Goal: Task Accomplishment & Management: Manage account settings

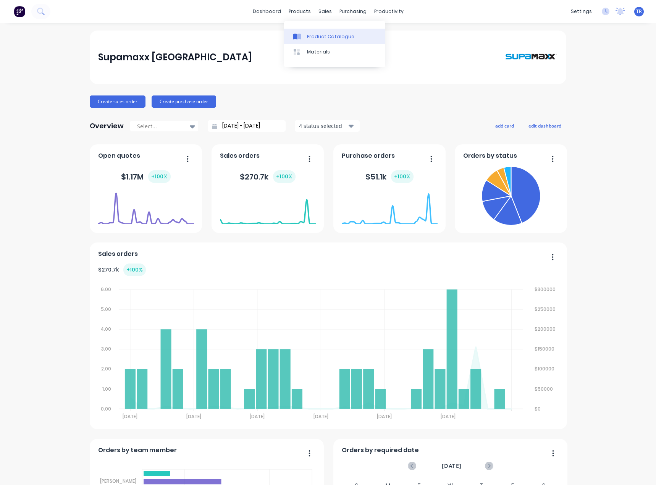
click at [321, 32] on link "Product Catalogue" at bounding box center [334, 36] width 101 height 15
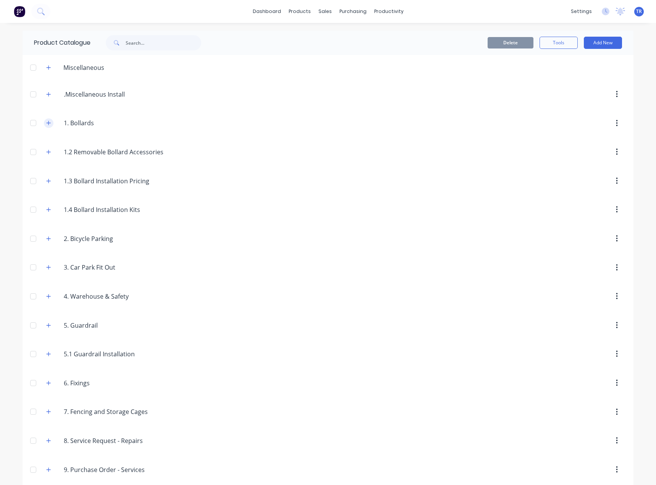
click at [46, 123] on icon "button" at bounding box center [48, 122] width 5 height 5
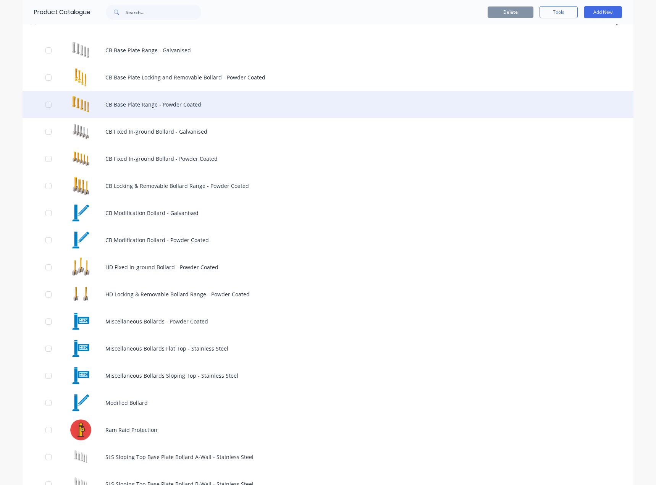
scroll to position [153, 0]
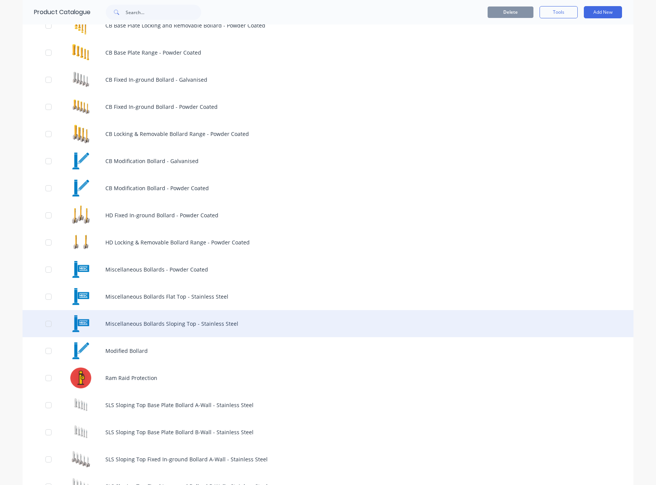
click at [120, 322] on div "Miscellaneous Bollards Sloping Top - Stainless Steel" at bounding box center [328, 323] width 611 height 27
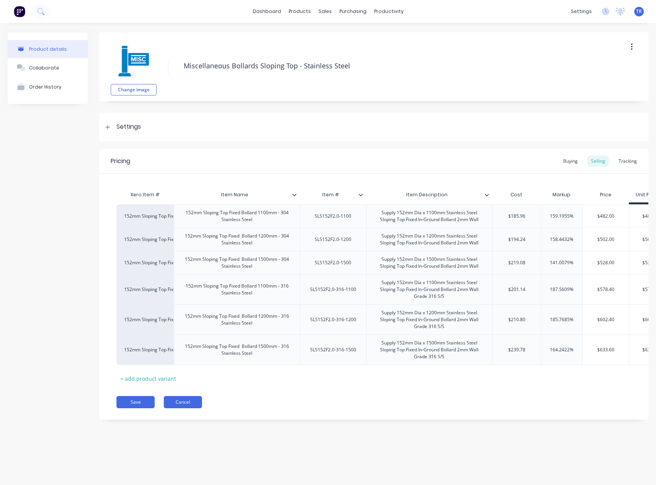
click at [184, 408] on button "Cancel" at bounding box center [183, 402] width 38 height 12
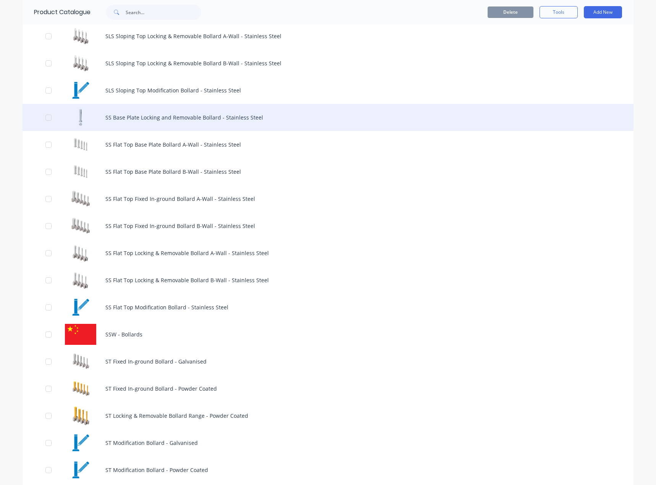
scroll to position [611, 0]
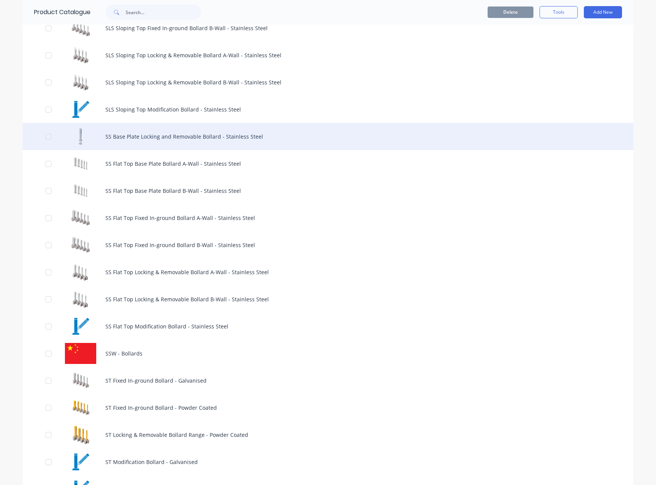
click at [160, 138] on div "SS Base Plate Locking and Removable Bollard - Stainless Steel" at bounding box center [328, 136] width 611 height 27
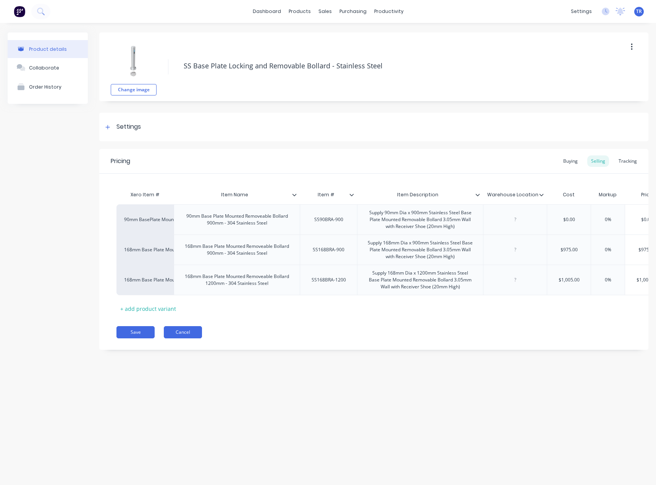
click at [188, 338] on button "Cancel" at bounding box center [183, 332] width 38 height 12
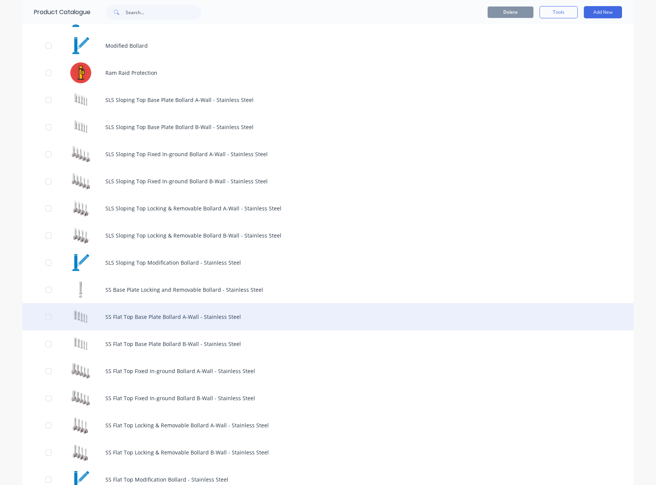
scroll to position [458, 0]
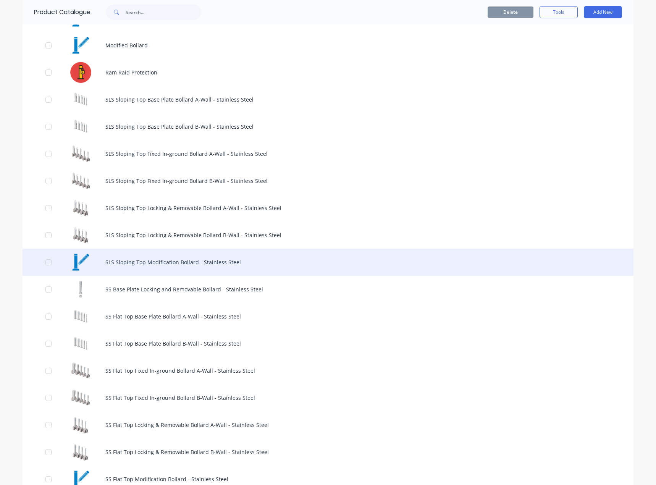
click at [181, 261] on div "SLS Sloping Top Modification Bollard - Stainless Steel" at bounding box center [328, 261] width 611 height 27
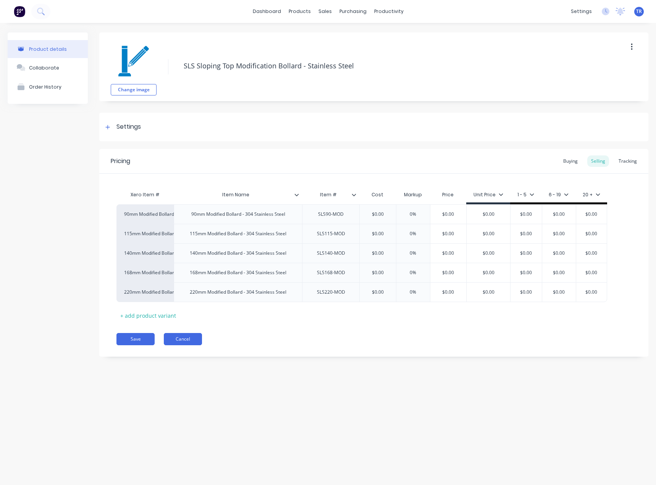
click at [184, 338] on button "Cancel" at bounding box center [183, 339] width 38 height 12
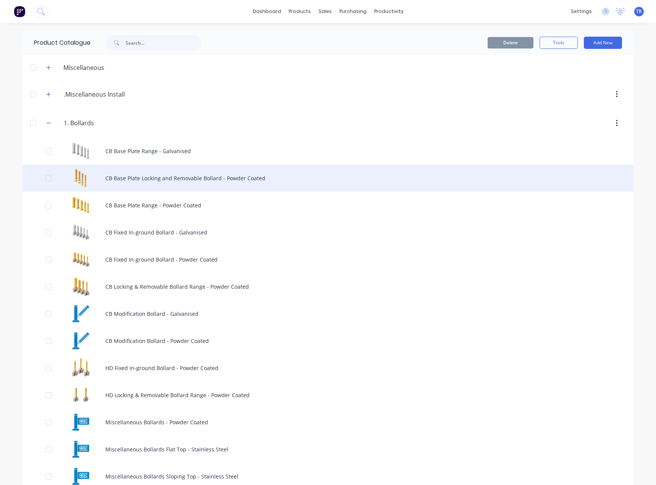
click at [136, 183] on div "CB Base Plate Locking and Removable Bollard - Powder Coated" at bounding box center [328, 178] width 611 height 27
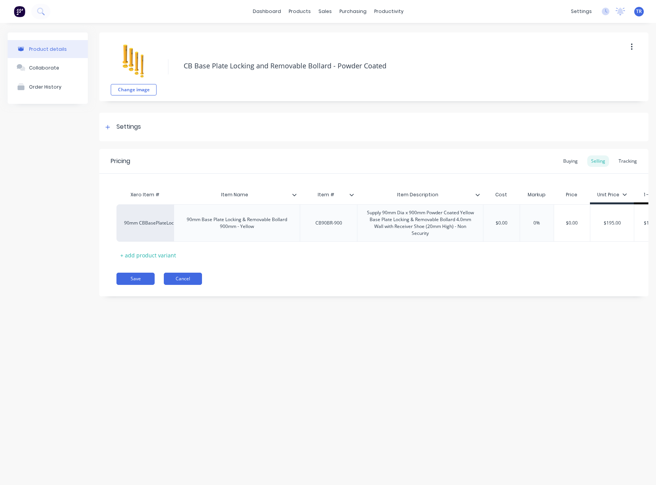
click at [193, 282] on button "Cancel" at bounding box center [183, 279] width 38 height 12
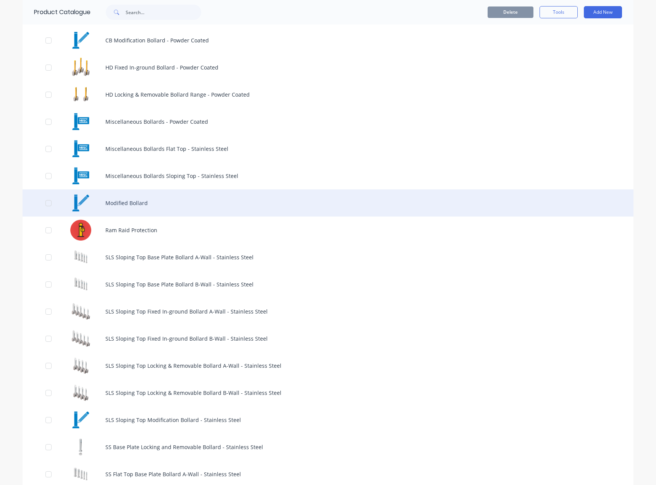
scroll to position [305, 0]
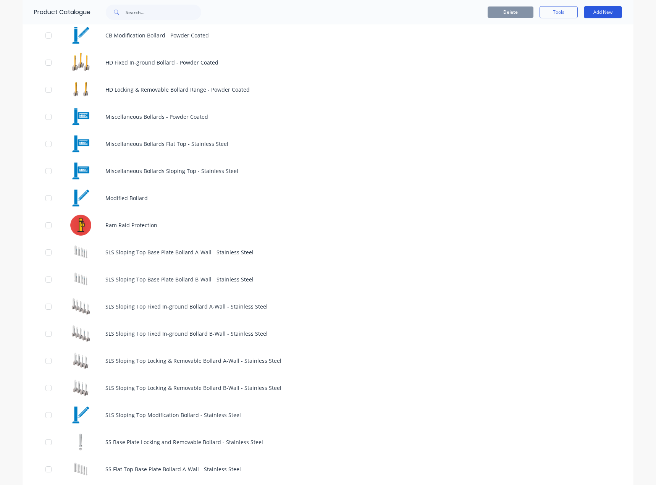
click at [603, 17] on button "Add New" at bounding box center [603, 12] width 38 height 12
click at [586, 42] on div "Product" at bounding box center [585, 47] width 59 height 11
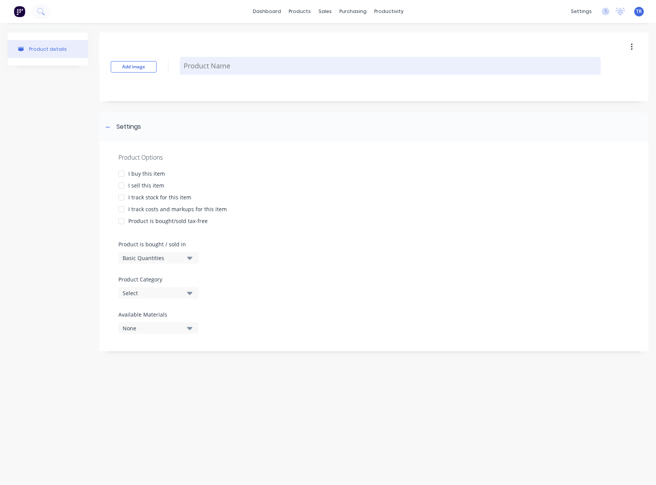
click at [220, 66] on textarea at bounding box center [390, 66] width 421 height 18
click at [221, 63] on textarea "To enrich screen reader interactions, please activate Accessibility in Grammarl…" at bounding box center [390, 66] width 421 height 18
click at [268, 73] on textarea "To enrich screen reader interactions, please activate Accessibility in Grammarl…" at bounding box center [390, 66] width 421 height 18
paste textarea "Locking and Removable Bollard - Powder Coated"
type textarea "x"
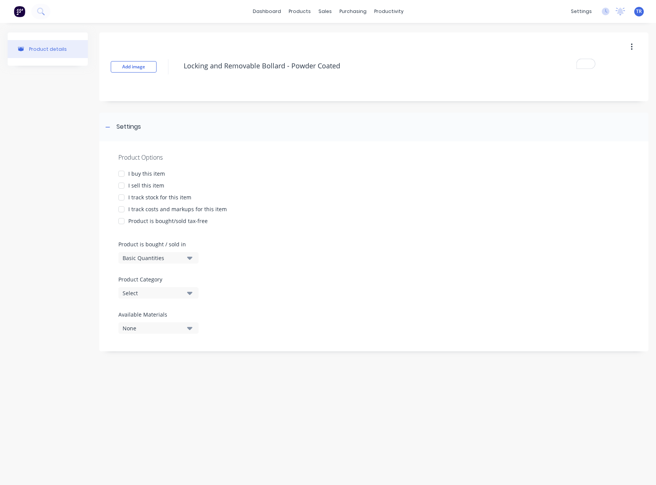
type textarea "Locking and Removable Bollard - Powder Coated"
type textarea "x"
type textarea "Locking and Removable Bollard - Powder Coated"
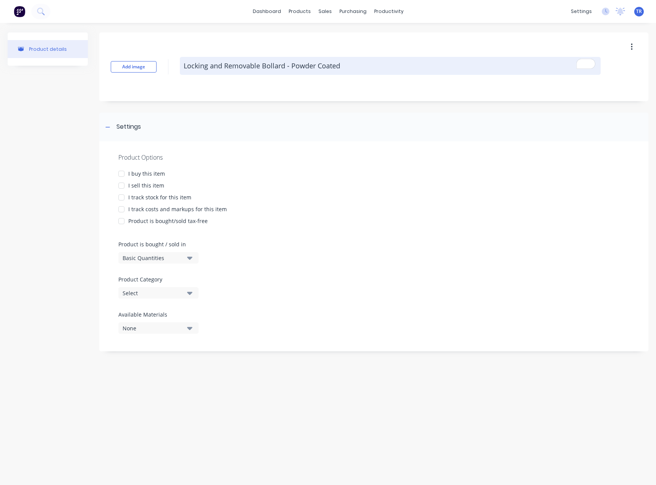
click at [190, 61] on textarea "Locking and Removable Bollard - Powder Coated" at bounding box center [390, 66] width 421 height 18
click at [187, 62] on textarea "Locking and Removable Bollard - Powder Coated" at bounding box center [390, 66] width 421 height 18
paste textarea "SLS Sloping Top"
type textarea "x"
type textarea "SLS Sloping TopLocking and Removable Bollard - Powder Coated"
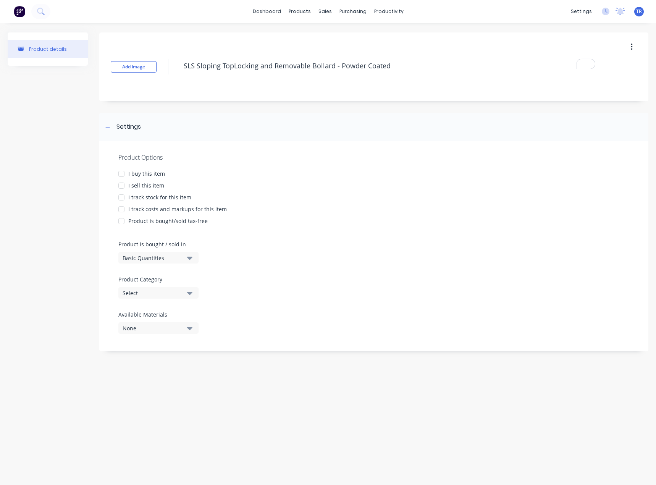
type textarea "x"
type textarea "SLS Sloping Top Locking and Removable Bollard - Powder Coated"
type textarea "x"
type textarea "SLS Sloping Top Locking and Removable Bollard - Powder Coated"
click at [131, 70] on button "Add image" at bounding box center [134, 66] width 46 height 11
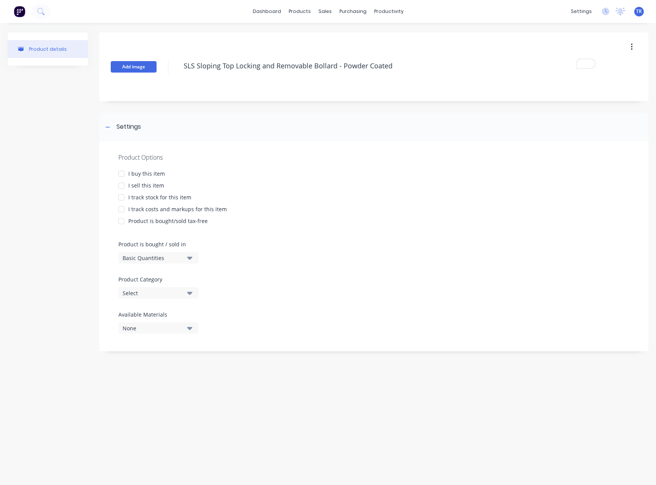
click at [153, 68] on button "Add image" at bounding box center [134, 66] width 46 height 11
click at [158, 65] on div "Add image SLS Sloping Top Locking and Removable Bollard - Powder Coated" at bounding box center [373, 66] width 549 height 69
click at [150, 64] on button "Add image" at bounding box center [134, 66] width 46 height 11
click at [138, 173] on div "I buy this item" at bounding box center [146, 173] width 37 height 8
click at [136, 182] on div "I sell this item" at bounding box center [146, 185] width 36 height 8
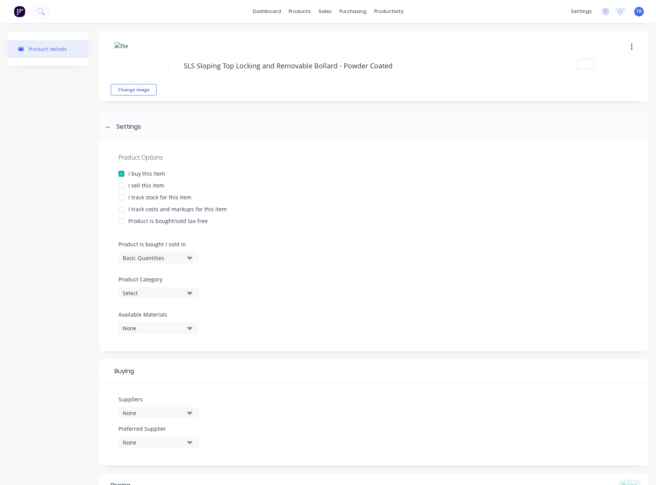
type textarea "x"
click at [162, 410] on div "None" at bounding box center [153, 413] width 61 height 8
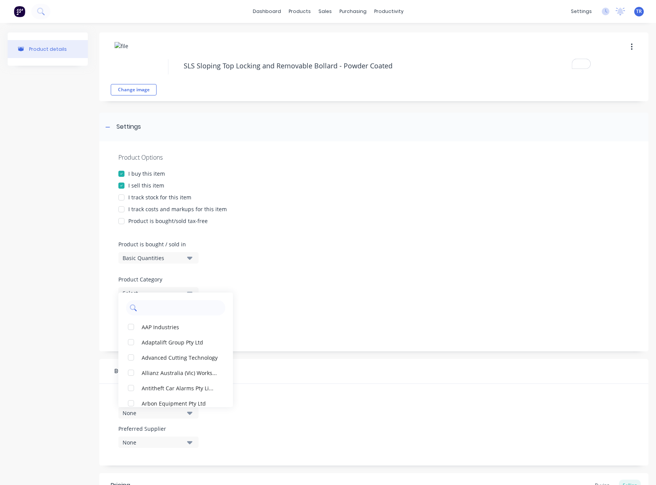
click at [169, 310] on input "text" at bounding box center [180, 307] width 81 height 15
type input "Safety & Security Warehouse"
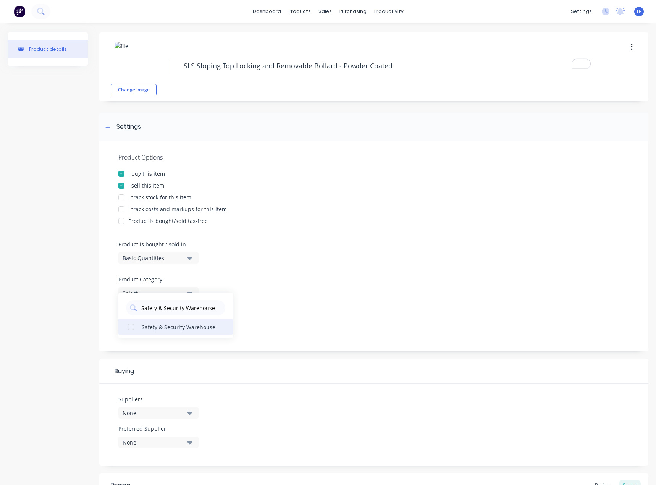
click at [188, 329] on div "Safety & Security Warehouse" at bounding box center [180, 327] width 76 height 8
type textarea "x"
click at [298, 321] on div "Product Options I buy this item I sell this item I track stock for this item I …" at bounding box center [373, 246] width 549 height 210
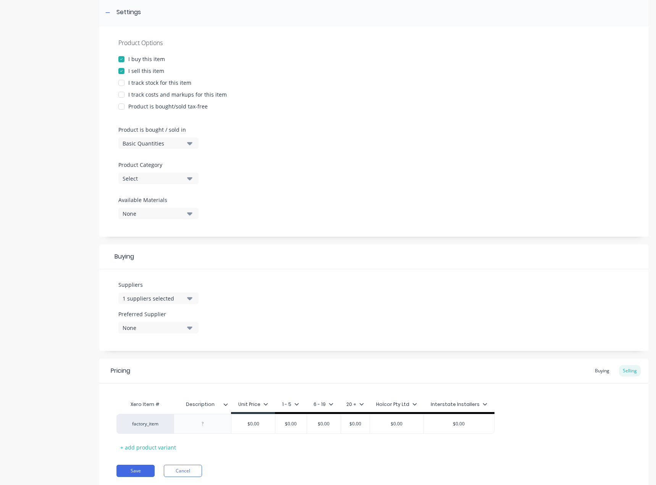
scroll to position [139, 0]
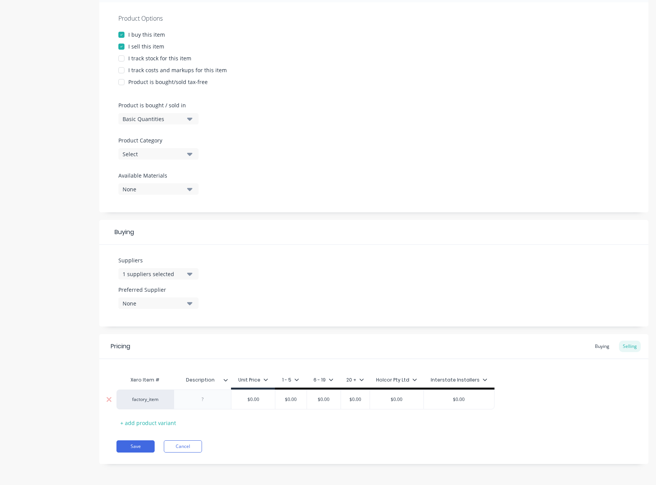
click at [201, 399] on div at bounding box center [203, 399] width 38 height 10
paste div
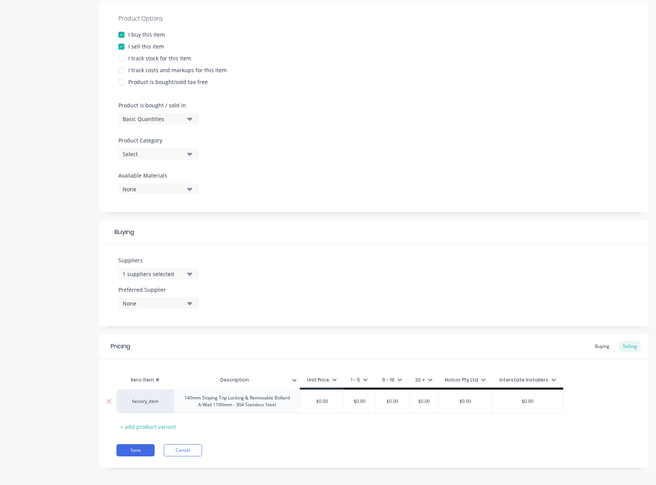
click at [202, 400] on div "140mm Sloping Top Locking & Removable Bollard A-Wall 1100mm - 304 Stainless Ste…" at bounding box center [236, 401] width 119 height 17
click at [227, 400] on div "140mm Sloping Top Locking & Removable Bollard A-Wall 1100mm - 304 Stainless Ste…" at bounding box center [236, 401] width 119 height 17
click at [303, 443] on div "Pricing Buying Selling Xero Item # Description Unit Price 1 - 5 6 - 19 20 + Hol…" at bounding box center [373, 404] width 549 height 140
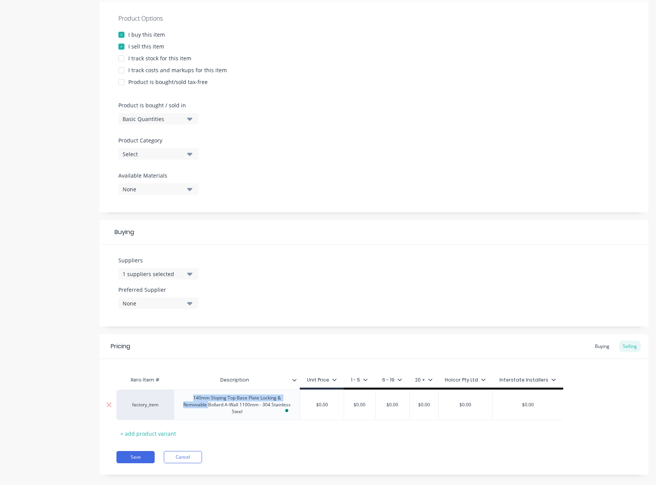
drag, startPoint x: 189, startPoint y: 397, endPoint x: 208, endPoint y: 405, distance: 21.2
click at [208, 405] on div "140mm Sloping Top Base Plate Locking & Removable Bollard A-Wall 1100mm - 304 St…" at bounding box center [236, 405] width 119 height 24
copy div "140mm Sloping Top Base Plate Locking & Removable"
drag, startPoint x: 240, startPoint y: 407, endPoint x: 225, endPoint y: 406, distance: 14.5
click at [225, 406] on div "140mm Sloping Top Base Plate Locking & Removable Bollard A-Wall 1100mm - 304 St…" at bounding box center [236, 405] width 119 height 24
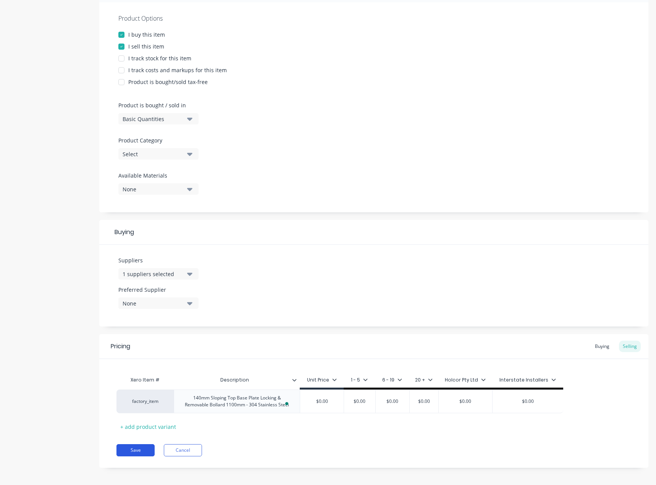
click at [138, 451] on button "Save" at bounding box center [135, 450] width 38 height 12
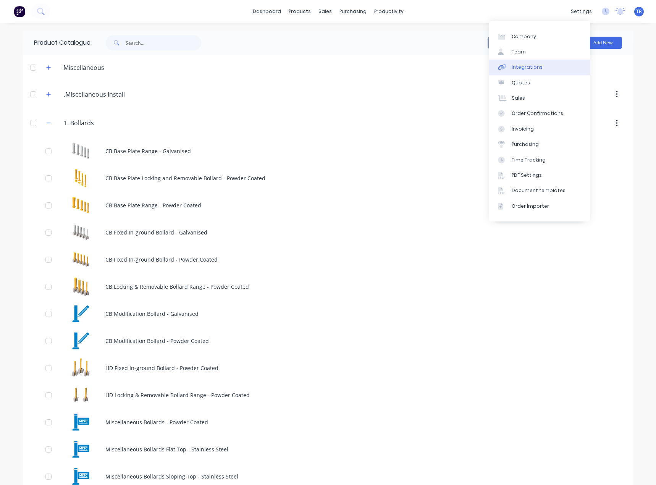
click at [531, 65] on div "Integrations" at bounding box center [526, 67] width 31 height 7
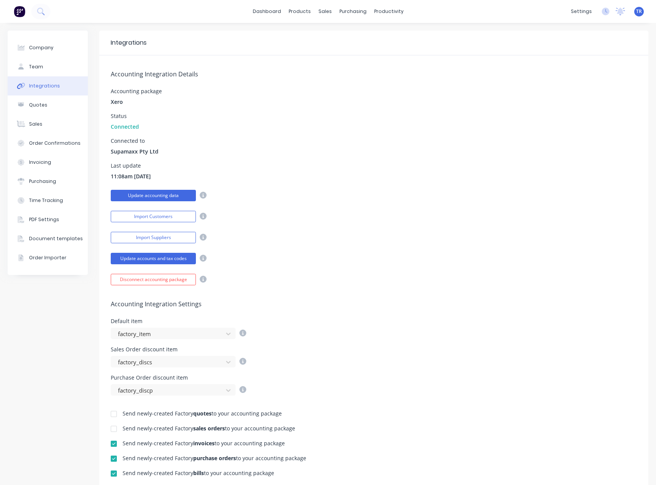
click at [146, 192] on button "Update accounting data" at bounding box center [153, 195] width 85 height 11
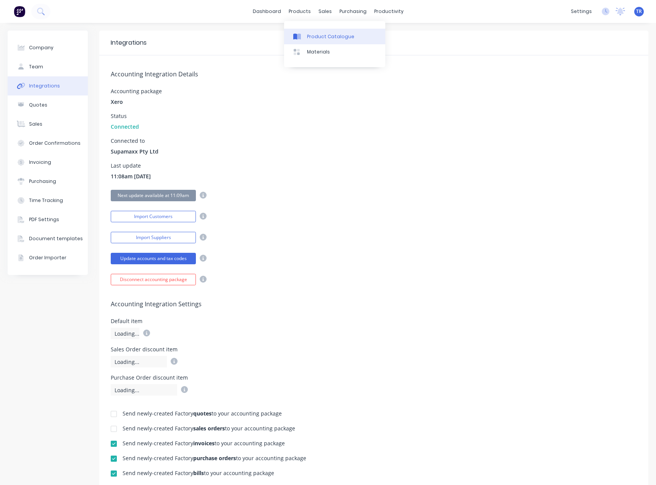
click at [310, 33] on div "Product Catalogue" at bounding box center [330, 36] width 47 height 7
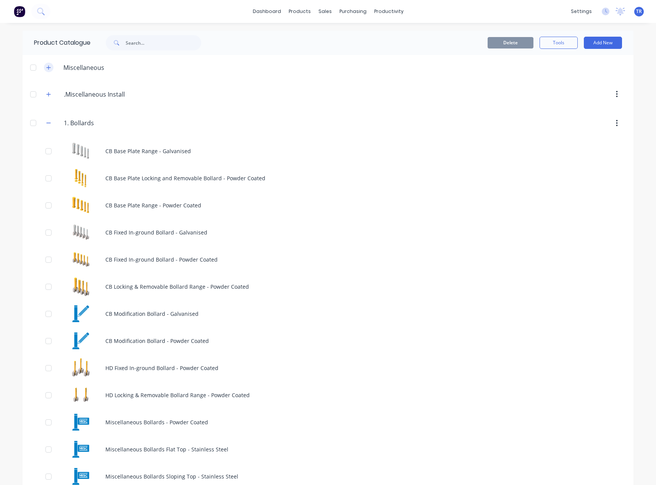
click at [47, 67] on icon "button" at bounding box center [49, 67] width 4 height 4
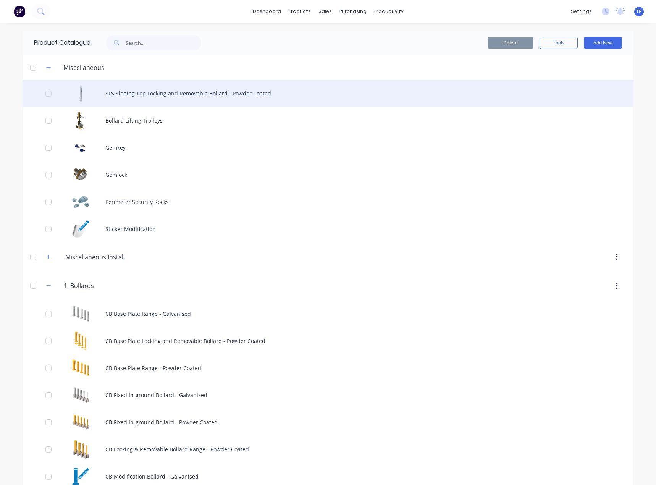
click at [130, 98] on div "SLS Sloping Top Locking and Removable Bollard - Powder Coated" at bounding box center [328, 93] width 611 height 27
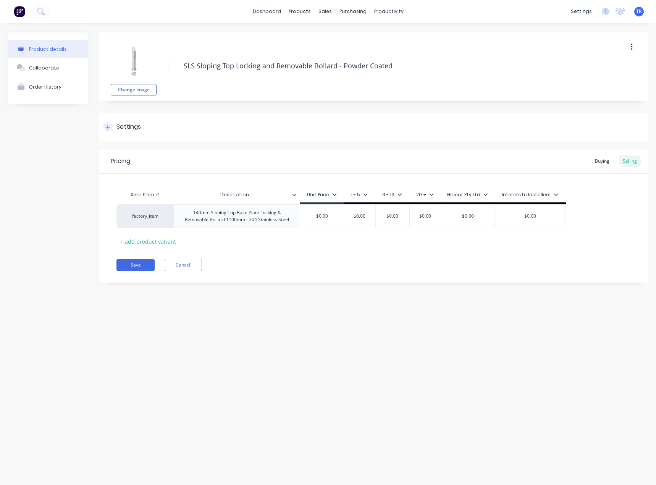
click at [190, 141] on div "Settings" at bounding box center [373, 127] width 549 height 29
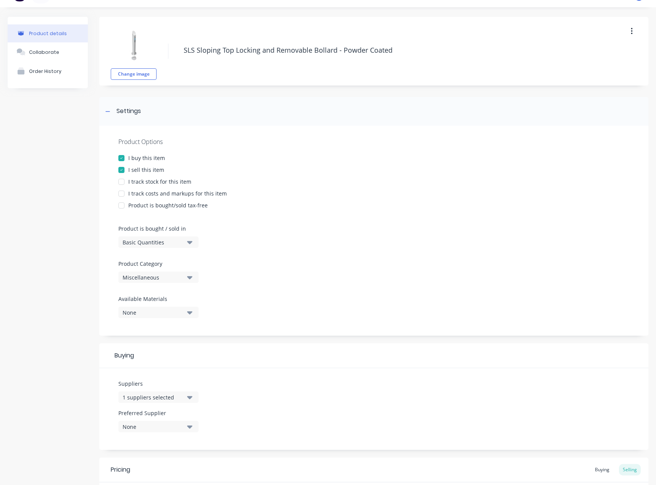
scroll to position [143, 0]
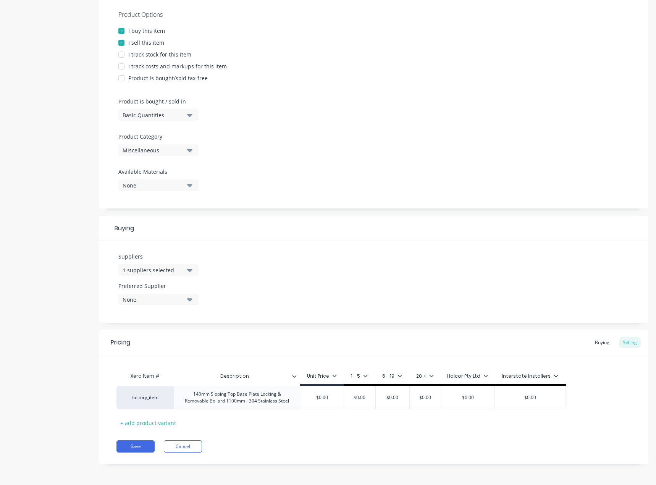
click at [164, 146] on div "Miscellaneous" at bounding box center [153, 150] width 61 height 8
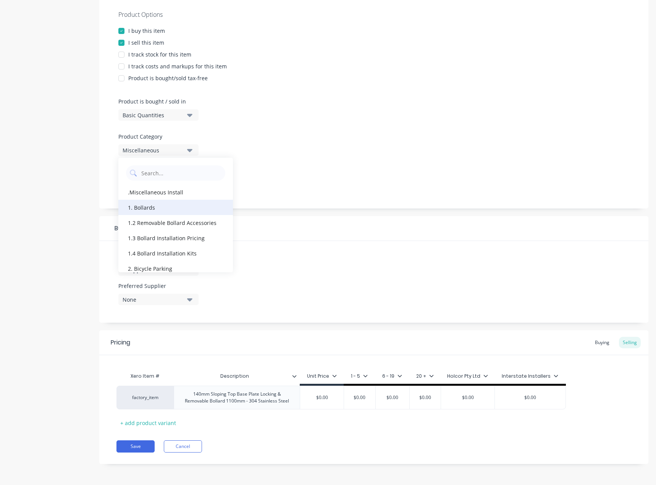
scroll to position [38, 0]
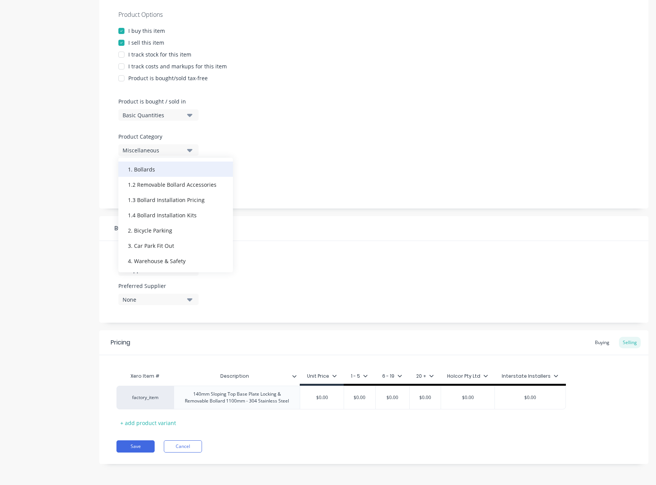
click at [140, 165] on div "1. Bollards" at bounding box center [175, 168] width 115 height 15
type textarea "x"
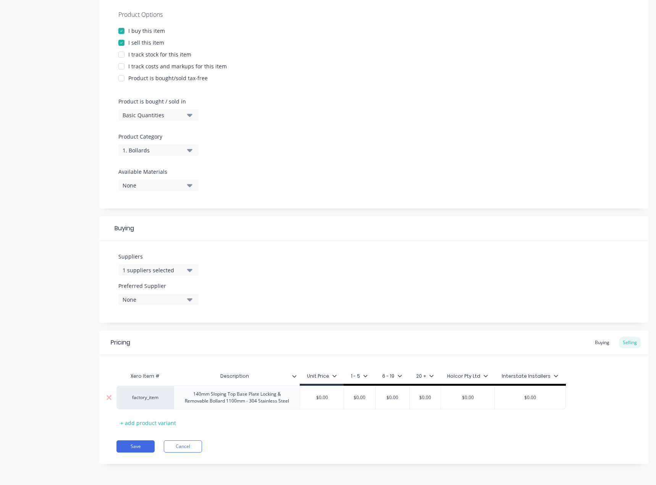
click at [159, 389] on div "factory_item" at bounding box center [144, 398] width 57 height 24
click at [156, 396] on div "factory_item" at bounding box center [145, 397] width 42 height 7
paste input "140mm Sloping Top Base Plate Locking & Removable"
click at [149, 395] on input "140mm Sloping Top Base Plate Locking & Removable" at bounding box center [145, 398] width 42 height 8
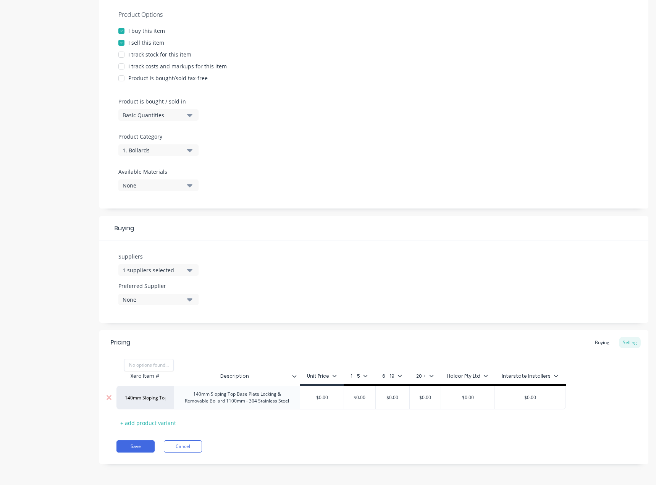
click at [149, 395] on input "140mm Sloping Top Base Plate Locking & Removable" at bounding box center [145, 398] width 42 height 8
paste input
type input "140mm Sloping Top Base Plate Locking & Removable"
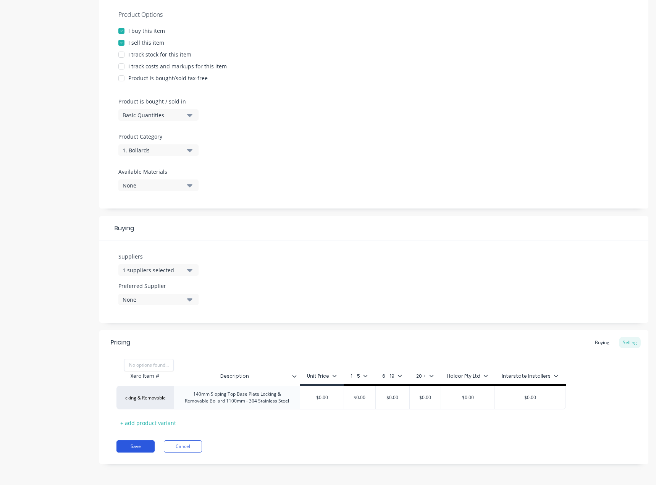
scroll to position [0, 0]
click at [132, 449] on button "Save" at bounding box center [135, 446] width 38 height 12
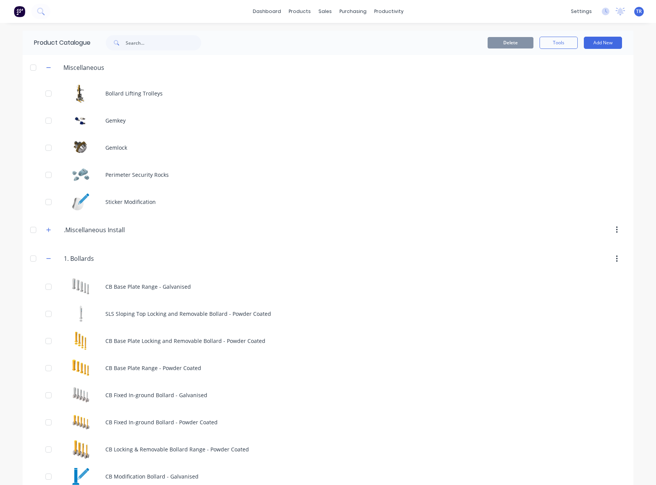
click at [47, 67] on icon "button" at bounding box center [49, 67] width 4 height 0
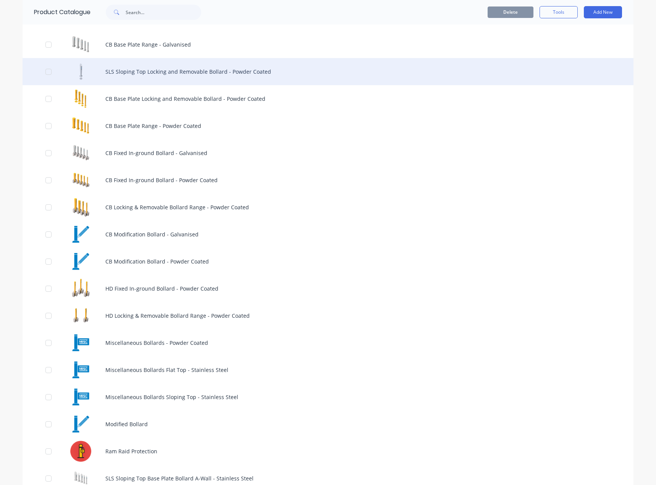
scroll to position [76, 0]
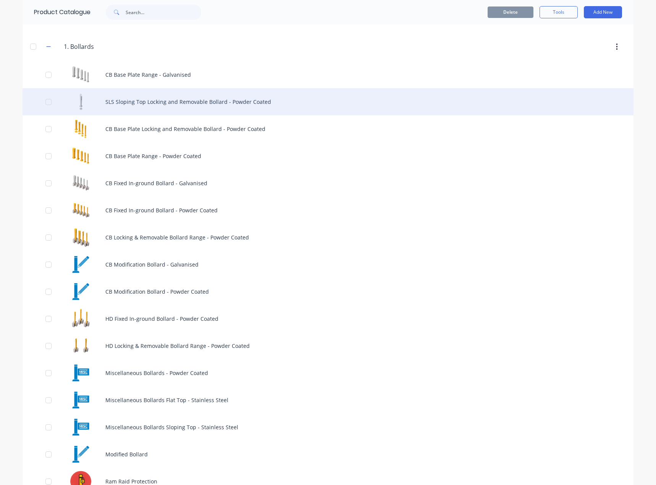
click at [208, 106] on div "SLS Sloping Top Locking and Removable Bollard - Powder Coated" at bounding box center [328, 101] width 611 height 27
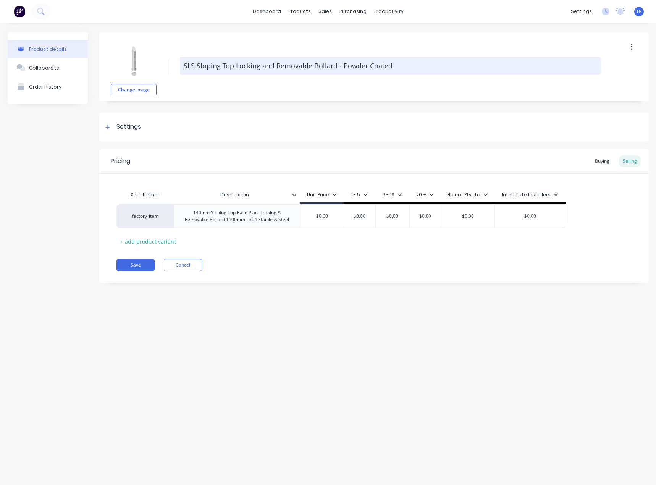
click at [198, 65] on textarea "SLS Sloping Top Locking and Removable Bollard - Powder Coated" at bounding box center [390, 66] width 421 height 18
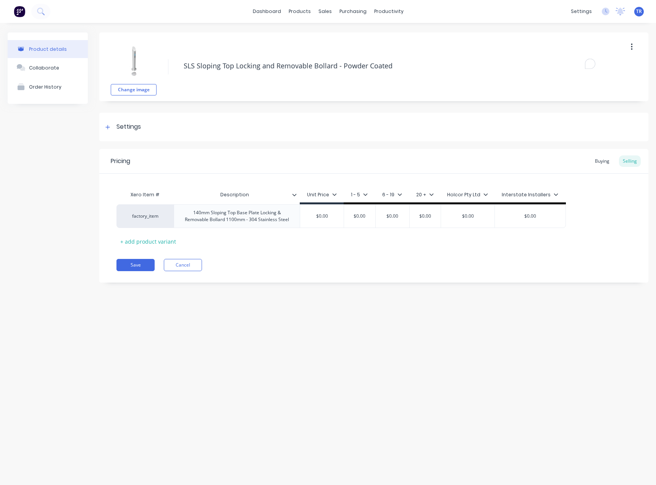
type textarea "x"
type textarea "SLS bSloping Top Locking and Removable Bollard - Powder Coated"
type textarea "x"
type textarea "SLS bASloping Top Locking and Removable Bollard - Powder Coated"
type textarea "x"
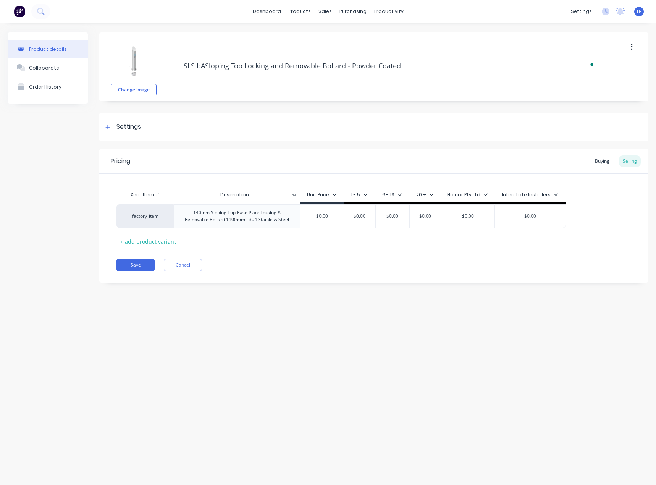
type textarea "SLS bASSloping Top Locking and Removable Bollard - Powder Coated"
type textarea "x"
type textarea "SLS bASESloping Top Locking and Removable Bollard - Powder Coated"
type textarea "x"
type textarea "SLS bASE Sloping Top Locking and Removable Bollard - Powder Coated"
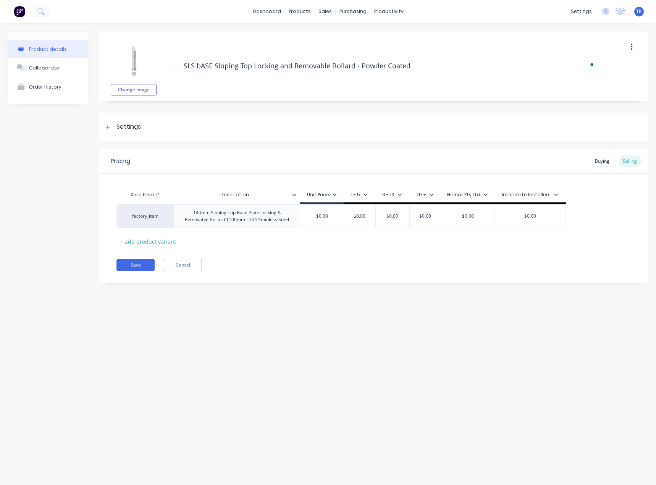
type textarea "x"
type textarea "SLS bASESloping Top Locking and Removable Bollard - Powder Coated"
type textarea "x"
type textarea "SLS bASSloping Top Locking and Removable Bollard - Powder Coated"
type textarea "x"
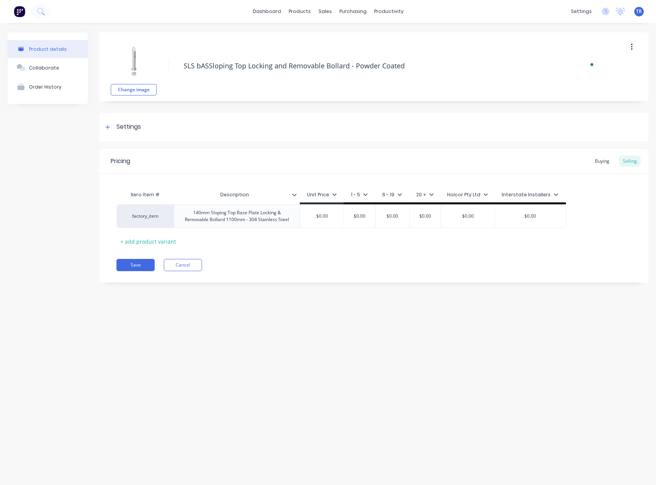
type textarea "SLS bASloping Top Locking and Removable Bollard - Powder Coated"
type textarea "x"
type textarea "SLS bSloping Top Locking and Removable Bollard - Powder Coated"
type textarea "x"
type textarea "SLS Sloping Top Locking and Removable Bollard - Powder Coated"
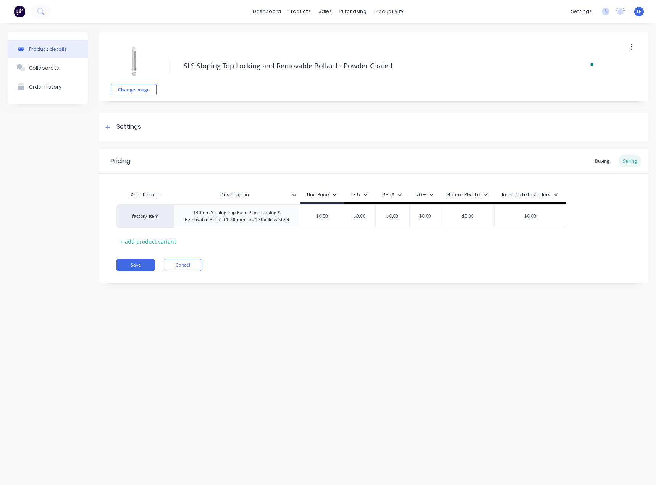
type textarea "x"
type textarea "SLS BSloping Top Locking and Removable Bollard - Powder Coated"
type textarea "x"
type textarea "SLS BaSloping Top Locking and Removable Bollard - Powder Coated"
type textarea "x"
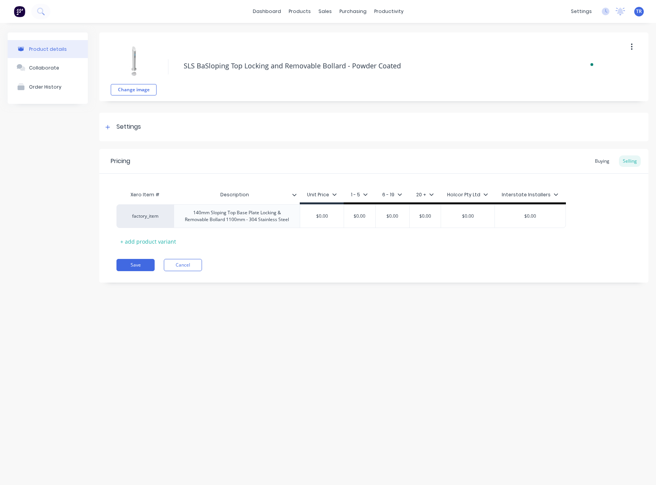
type textarea "SLS BasSloping Top Locking and Removable Bollard - Powder Coated"
type textarea "x"
type textarea "SLS BaseSloping Top Locking and Removable Bollard - Powder Coated"
type textarea "x"
type textarea "SLS Base Sloping Top Locking and Removable Bollard - Powder Coated"
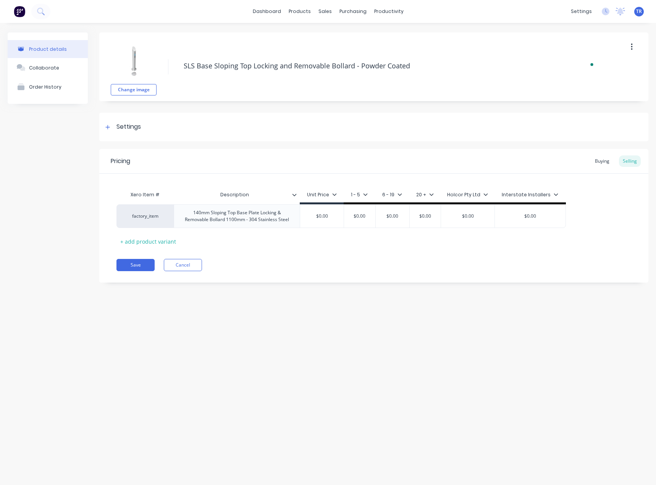
type textarea "x"
type textarea "SLS Base PSloping Top Locking and Removable Bollard - Powder Coated"
type textarea "x"
type textarea "SLS Base PlaSloping Top Locking and Removable Bollard - Powder Coated"
type textarea "x"
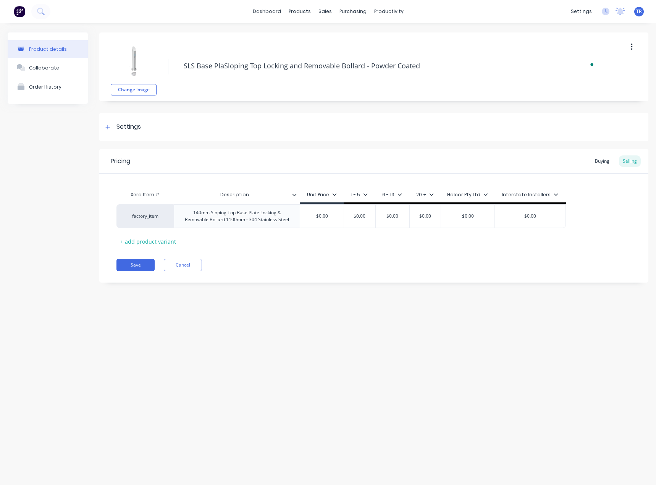
type textarea "SLS Base PlatSloping Top Locking and Removable Bollard - Powder Coated"
type textarea "x"
type textarea "SLS Base PlateSloping Top Locking and Removable Bollard - Powder Coated"
type textarea "x"
click at [151, 224] on div "factory_item" at bounding box center [144, 216] width 57 height 24
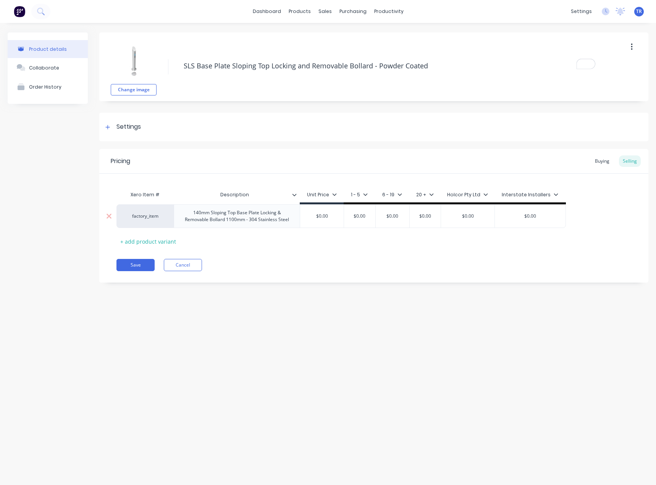
click at [151, 215] on div "factory_item" at bounding box center [145, 216] width 42 height 7
type textarea "SLS Base Plate Sloping Top Locking and Removable Bollard - Powder Coated"
type textarea "x"
type textarea "SLS Base Plate Sloping Top Locking and Removable Bollard - Powder Coated"
click at [151, 215] on div "factory_item" at bounding box center [145, 216] width 42 height 7
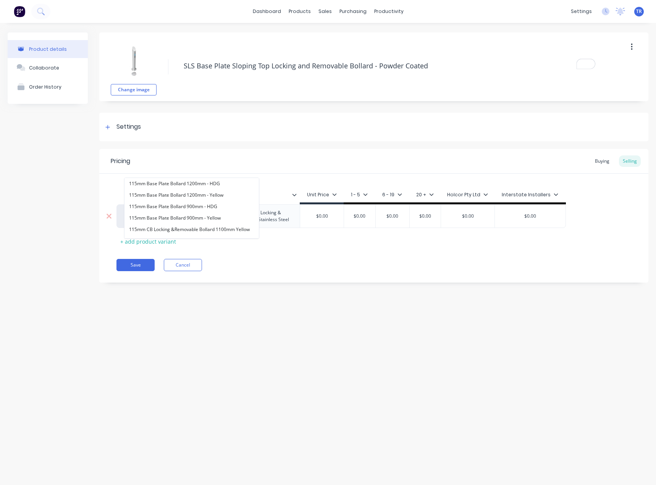
paste input "140mm Sloping Top Base Plate Locking & Removable"
type input "140mm S"
click at [244, 260] on div "Save Cancel" at bounding box center [382, 265] width 532 height 12
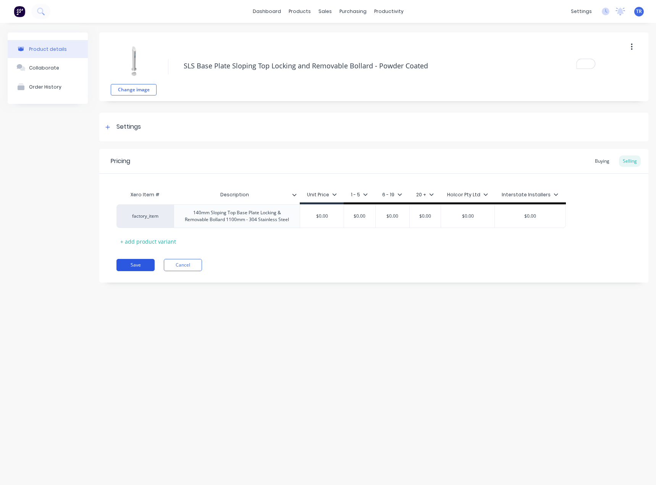
click at [139, 263] on button "Save" at bounding box center [135, 265] width 38 height 12
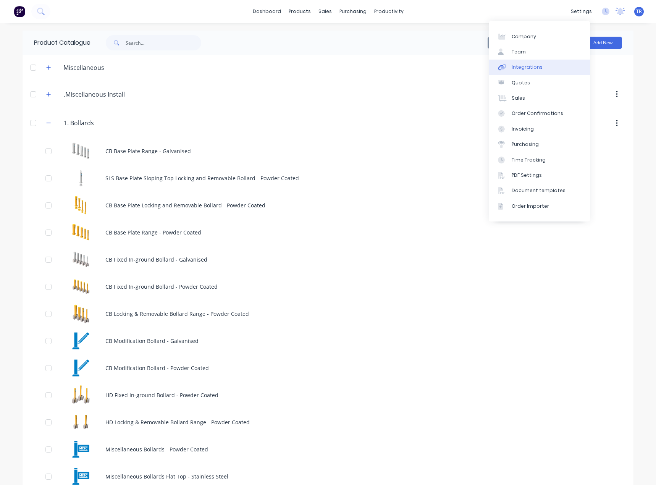
click at [533, 70] on div "Integrations" at bounding box center [526, 67] width 31 height 7
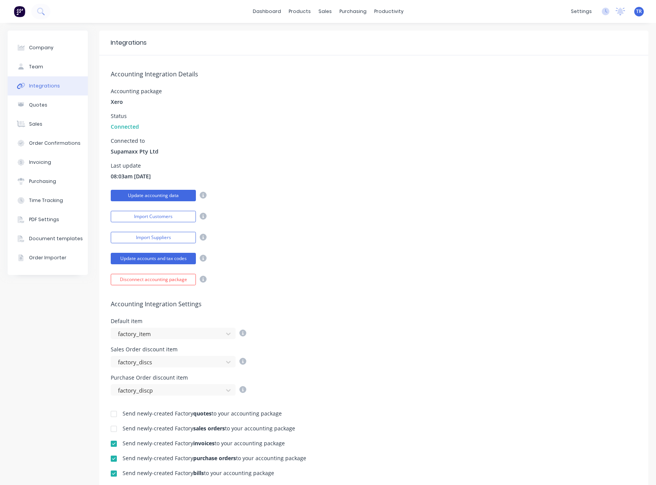
click at [131, 191] on button "Update accounting data" at bounding box center [153, 195] width 85 height 11
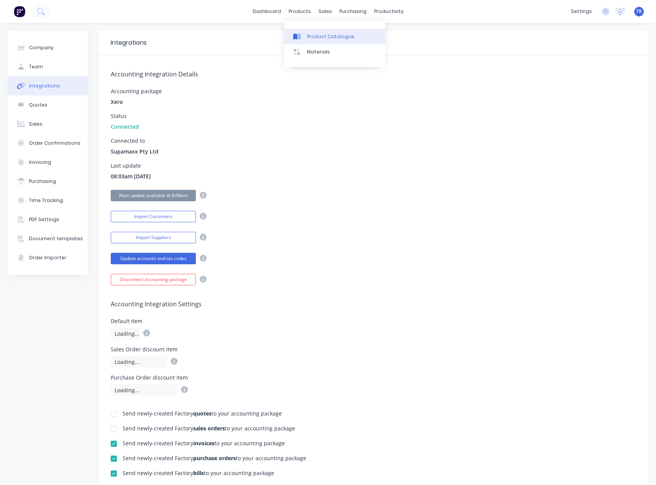
click at [302, 35] on div at bounding box center [298, 36] width 11 height 7
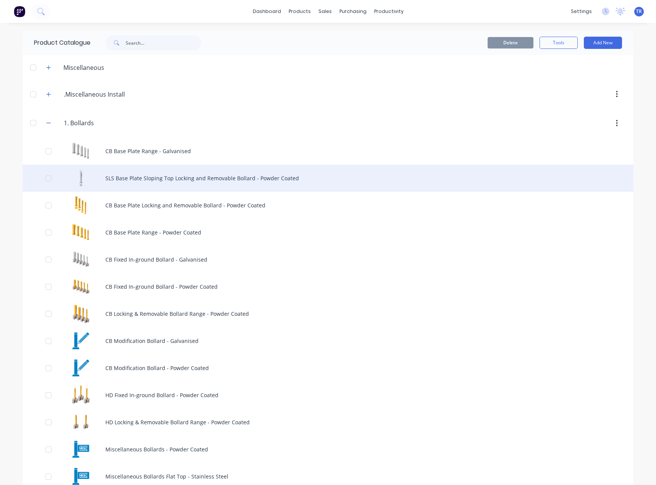
click at [120, 182] on div "SLS Base Plate Sloping Top Locking and Removable Bollard - Powder Coated" at bounding box center [328, 178] width 611 height 27
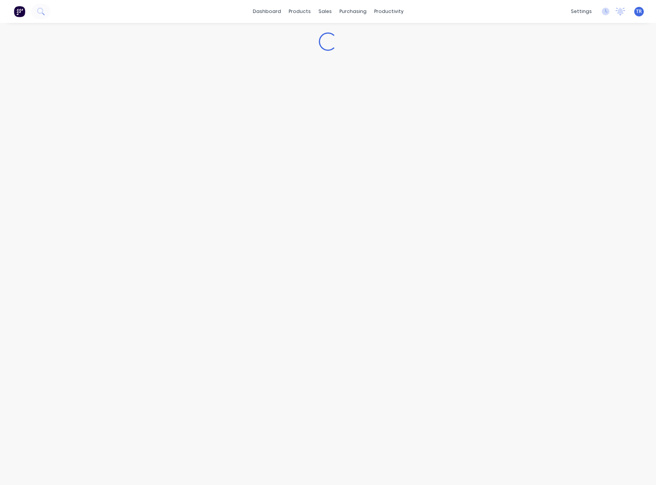
type textarea "x"
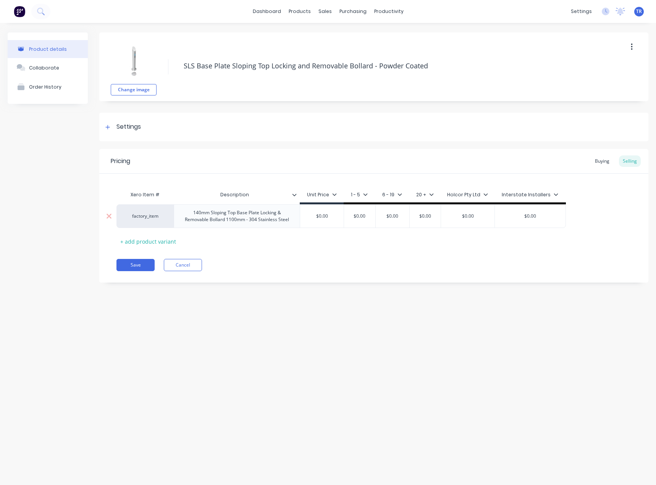
click at [150, 213] on div "factory_item" at bounding box center [145, 216] width 42 height 7
type input "140mm Sloping t"
click at [190, 186] on button "140mm Sloping Top Base Plate Locking & Removable" at bounding box center [185, 183] width 122 height 11
click at [132, 267] on button "Save" at bounding box center [135, 265] width 38 height 12
type textarea "x"
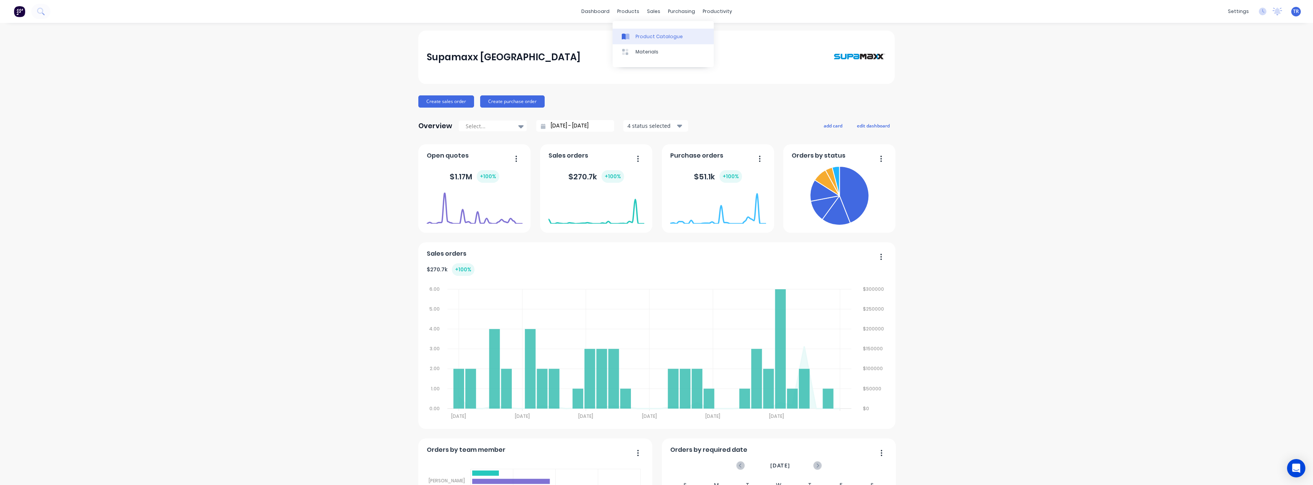
click at [646, 36] on div "Product Catalogue" at bounding box center [659, 36] width 47 height 7
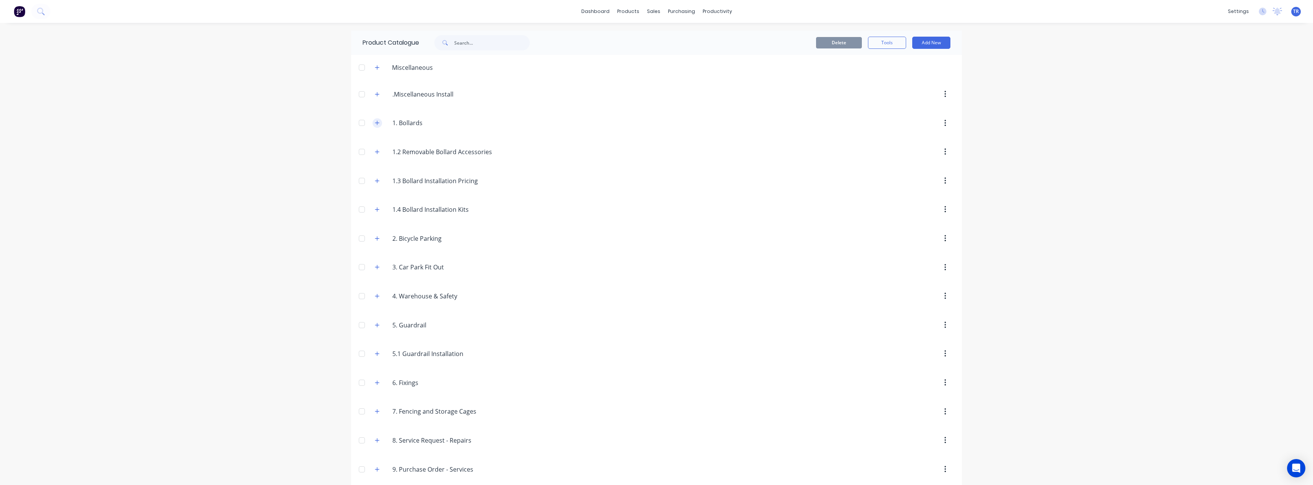
click at [373, 121] on button "button" at bounding box center [378, 123] width 10 height 10
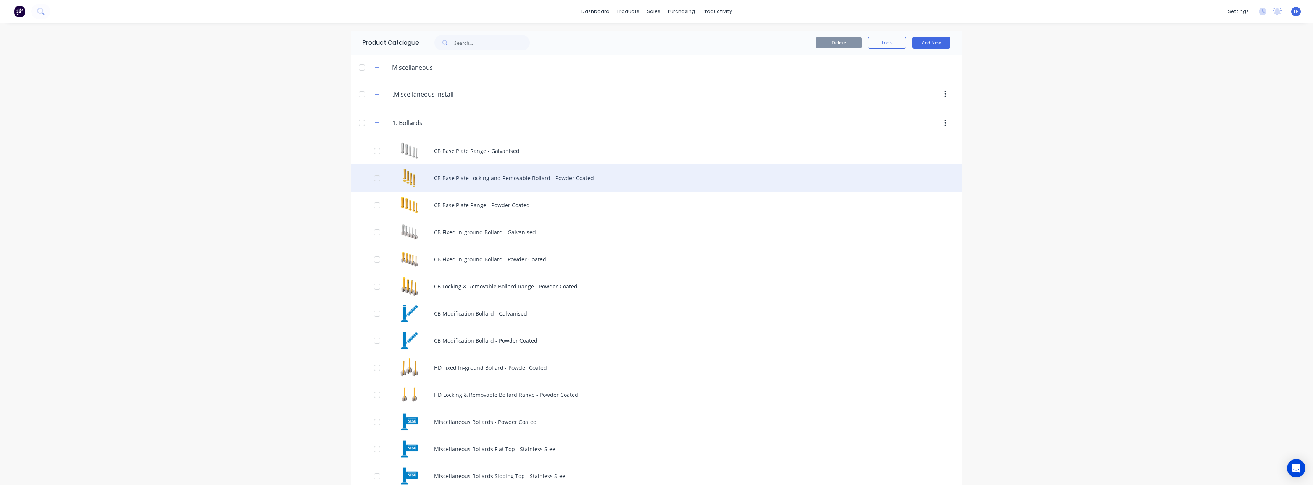
click at [463, 170] on div "CB Base Plate Locking and Removable Bollard - Powder Coated" at bounding box center [656, 178] width 611 height 27
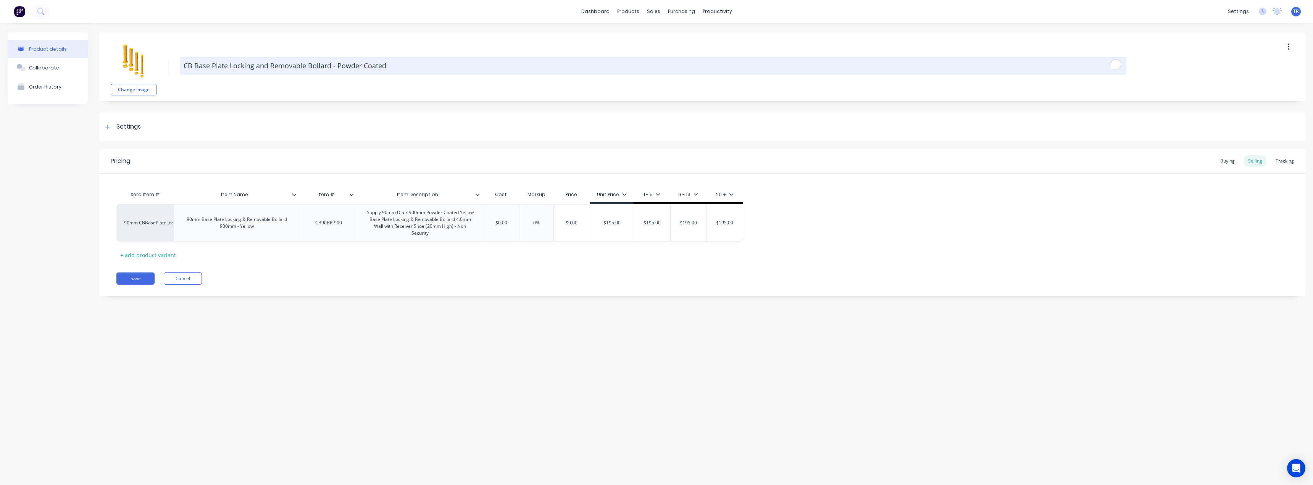
drag, startPoint x: 227, startPoint y: 66, endPoint x: 417, endPoint y: 66, distance: 190.1
click at [417, 66] on textarea "CB Base Plate Locking and Removable Bollard - Powder Coated" at bounding box center [653, 66] width 947 height 18
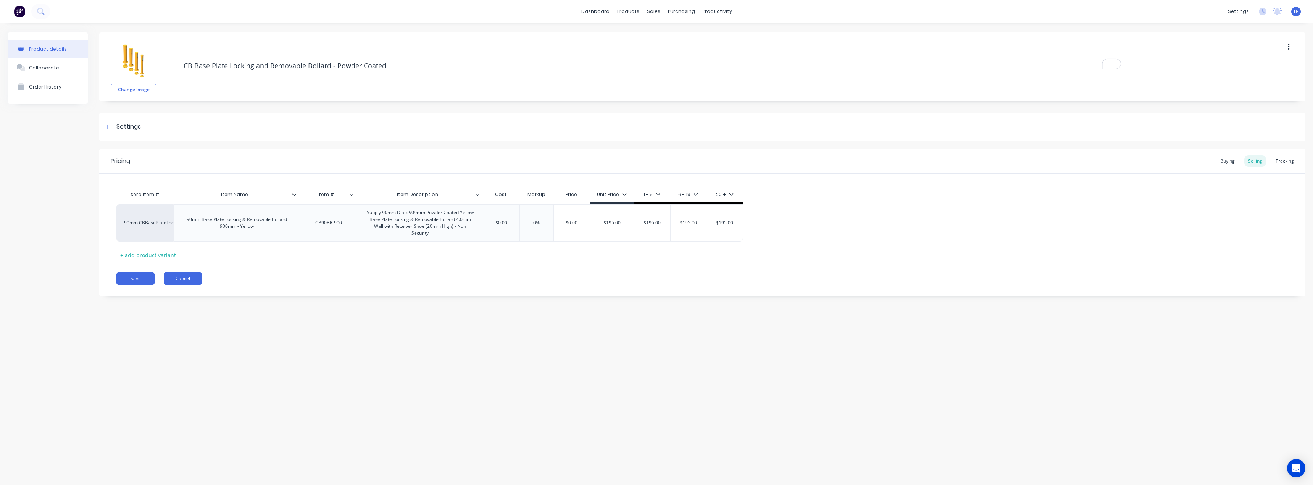
click at [199, 278] on button "Cancel" at bounding box center [183, 279] width 38 height 12
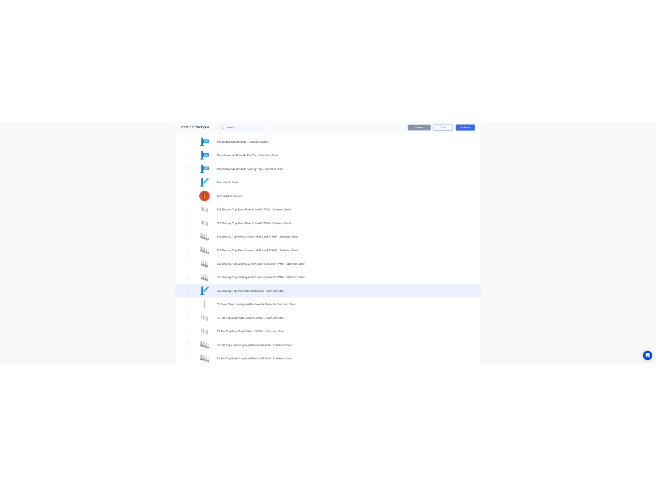
scroll to position [496, 0]
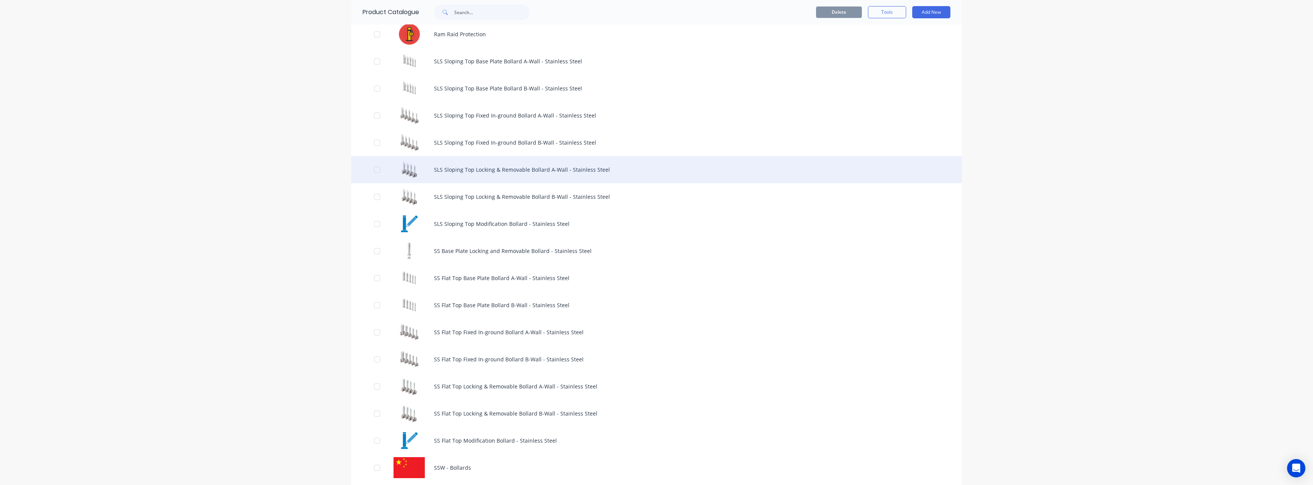
click at [500, 171] on div "SLS Sloping Top Locking & Removable Bollard A-Wall - Stainless Steel" at bounding box center [656, 169] width 611 height 27
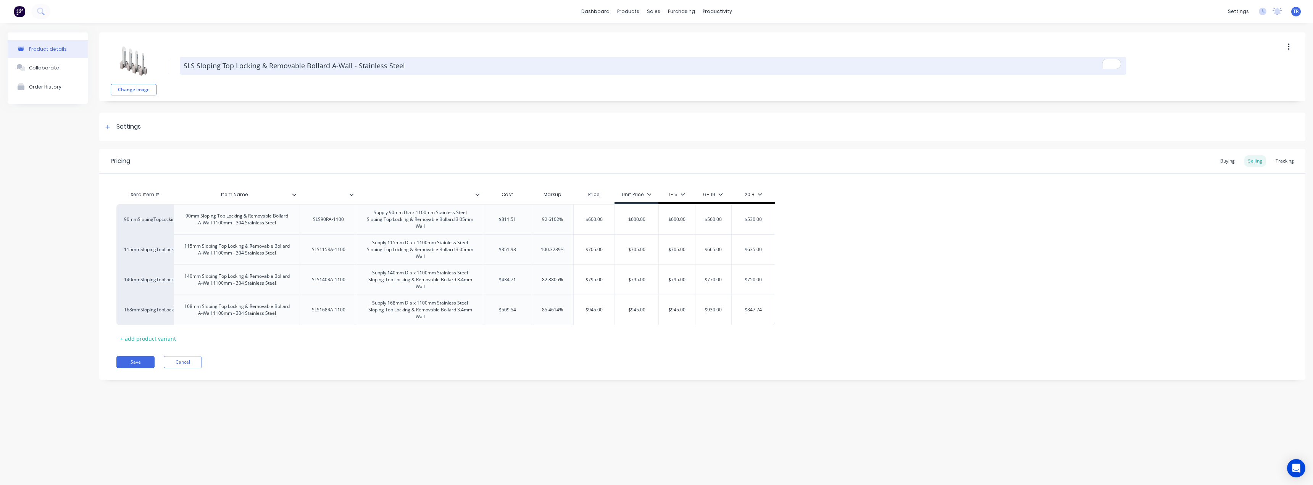
drag, startPoint x: 185, startPoint y: 65, endPoint x: 234, endPoint y: 60, distance: 49.1
click at [234, 60] on textarea "SLS Sloping Top Locking & Removable Bollard A-Wall - Stainless Steel" at bounding box center [653, 66] width 947 height 18
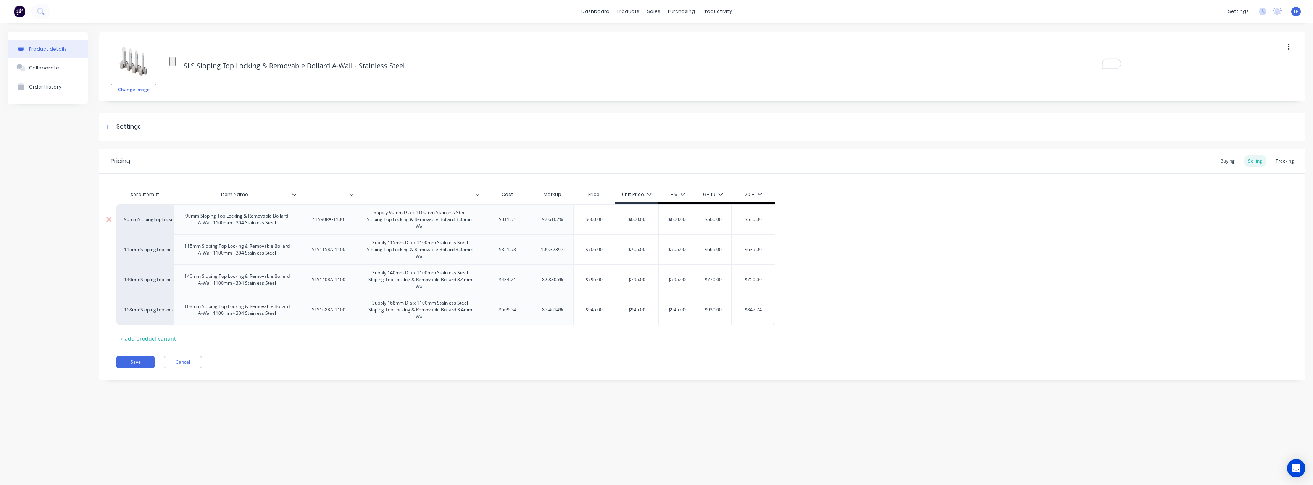
click at [208, 221] on div "90mm Sloping Top Locking & Removable Bollard A-Wall 1100mm - 304 Stainless Steel" at bounding box center [236, 219] width 119 height 17
click at [220, 279] on div "140mm Sloping Top Locking & Removable Bollard A-Wall 1100mm - 304 Stainless Ste…" at bounding box center [236, 279] width 119 height 17
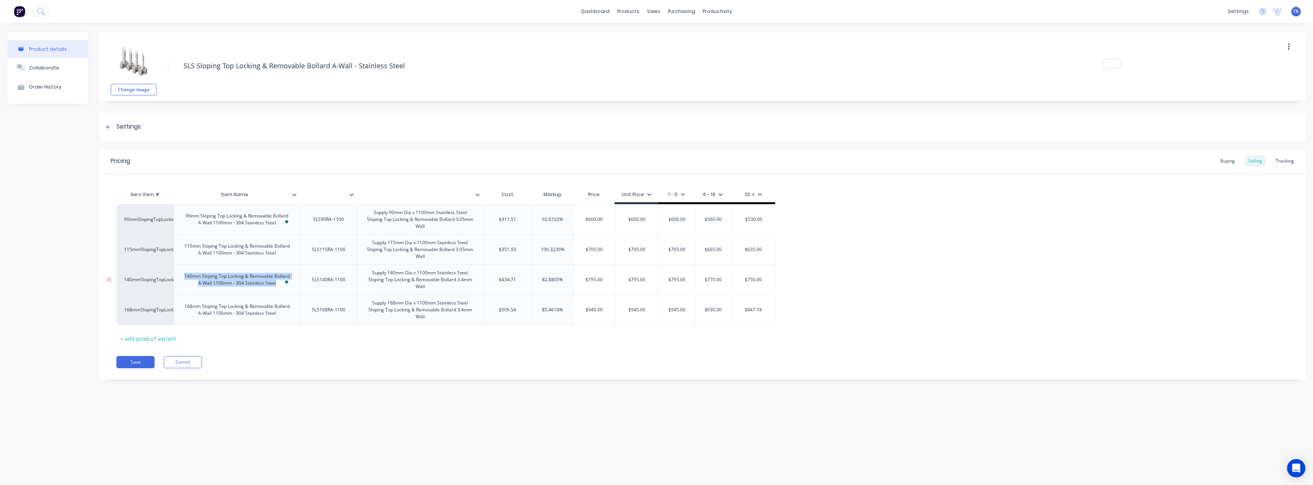
copy div "140mm Sloping Top Locking & Removable Bollard A-Wall 1100mm - 304 Stainless Ste…"
click at [182, 366] on button "Cancel" at bounding box center [183, 362] width 38 height 12
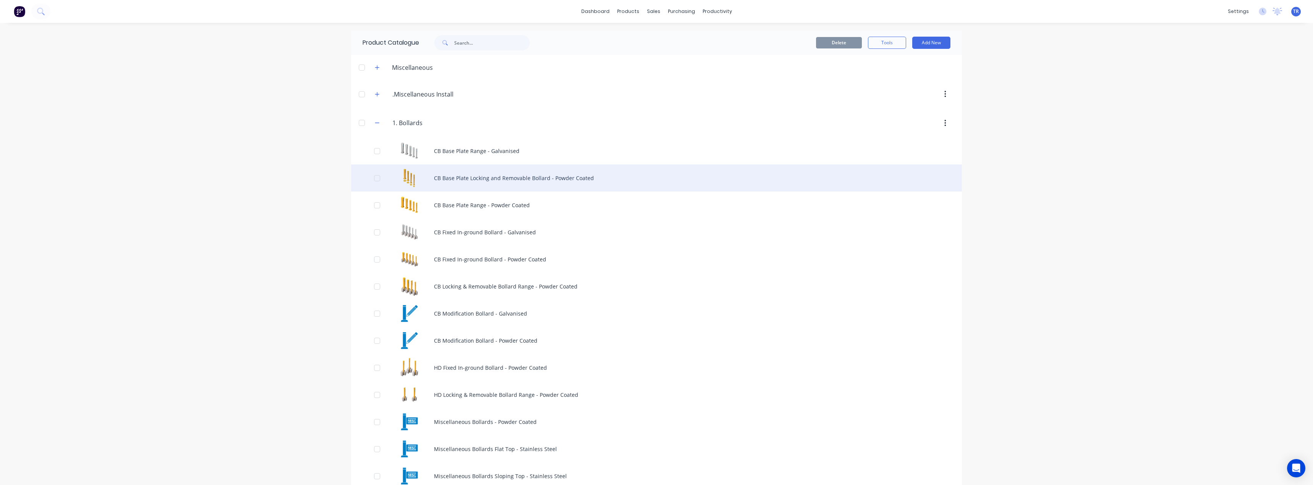
click at [482, 182] on div "CB Base Plate Locking and Removable Bollard - Powder Coated" at bounding box center [656, 178] width 611 height 27
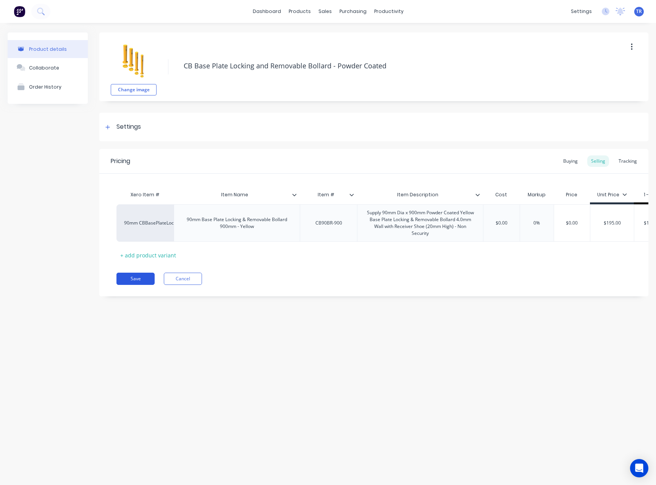
click at [136, 280] on button "Save" at bounding box center [135, 279] width 38 height 12
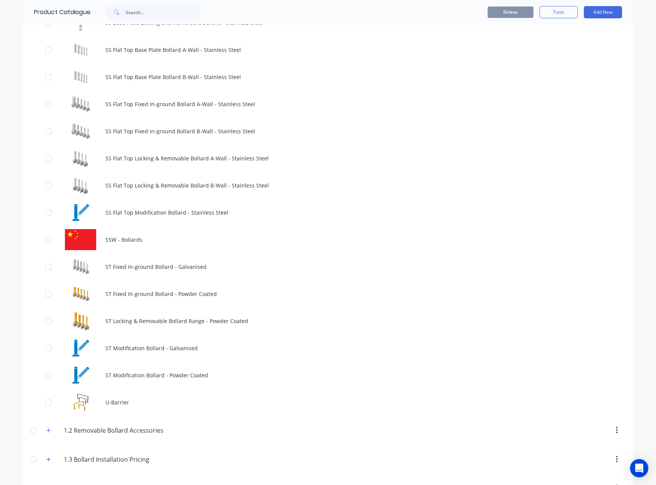
scroll to position [763, 0]
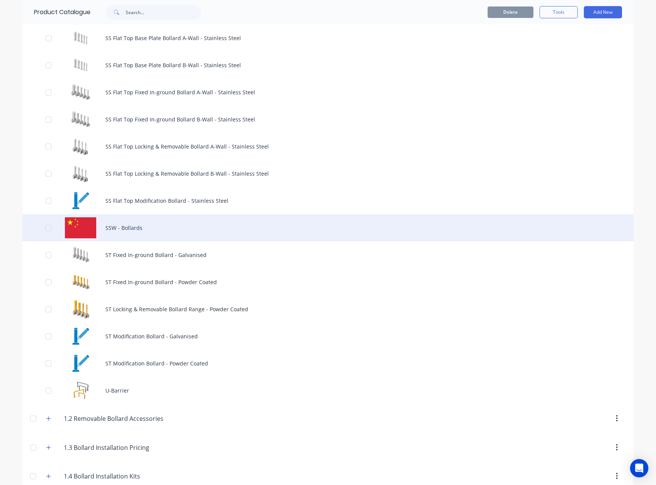
click at [120, 225] on div "SSW - Bollards" at bounding box center [328, 227] width 611 height 27
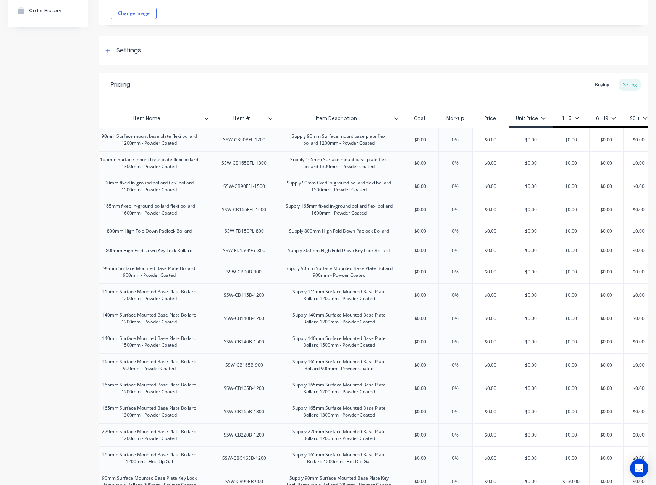
scroll to position [0, 88]
click at [527, 300] on div "$0.00" at bounding box center [530, 295] width 44 height 19
type input "$0.00"
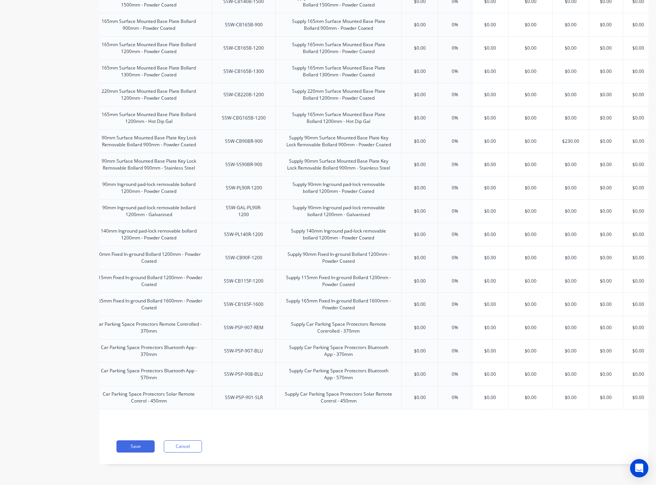
scroll to position [429, 0]
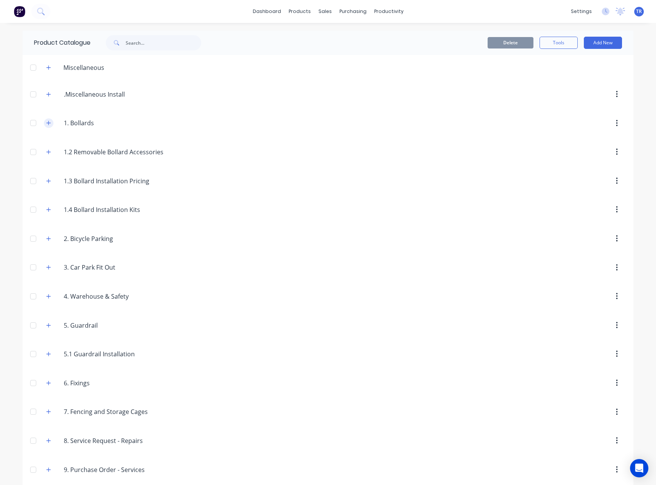
click at [46, 124] on icon "button" at bounding box center [48, 122] width 5 height 5
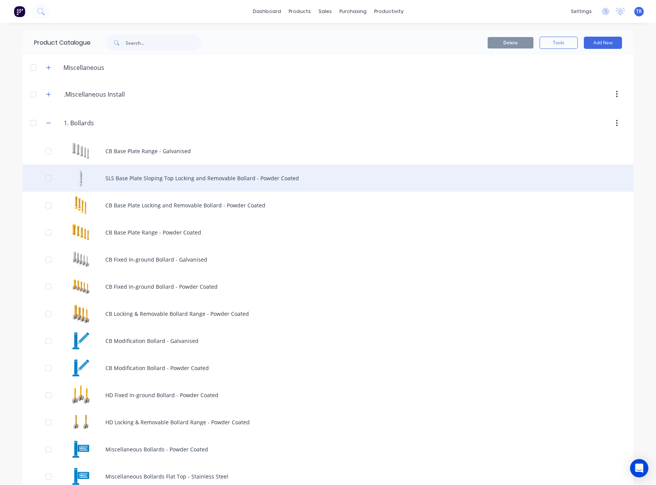
click at [166, 179] on div "SLS Base Plate Sloping Top Locking and Removable Bollard - Powder Coated" at bounding box center [328, 178] width 611 height 27
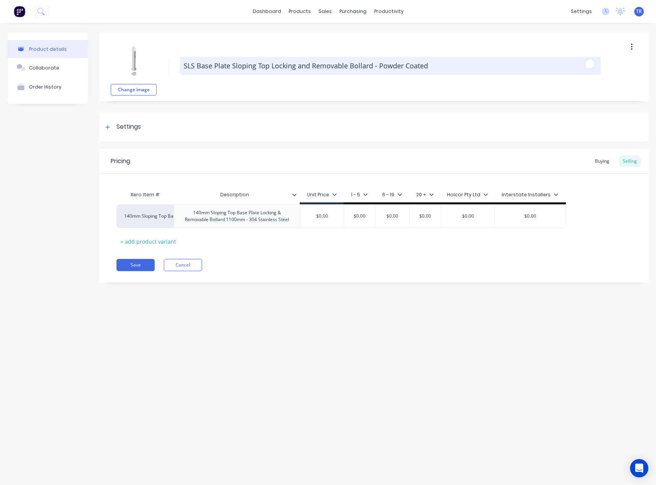
drag, startPoint x: 198, startPoint y: 63, endPoint x: 230, endPoint y: 64, distance: 31.7
click at [230, 64] on textarea "SLS Base Plate Sloping Top Locking and Removable Bollard - Powder Coated" at bounding box center [390, 66] width 421 height 18
type textarea "x"
type textarea "SLS Sloping Top Locking and Removable Bollard - Powder Coated"
type textarea "x"
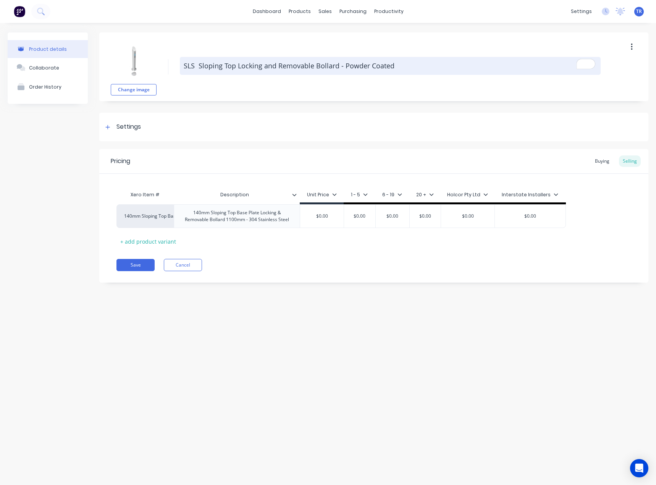
type textarea "SLS Sloping Top Locking and Removable Bollard - Powder Coated"
drag, startPoint x: 181, startPoint y: 66, endPoint x: 186, endPoint y: 66, distance: 4.6
click at [181, 66] on textarea "SLS Sloping Top Locking and Removable Bollard - Powder Coated" at bounding box center [390, 66] width 421 height 18
click at [186, 66] on textarea "SLS Sloping Top Locking and Removable Bollard - Powder Coated" at bounding box center [390, 66] width 421 height 18
type textarea "x"
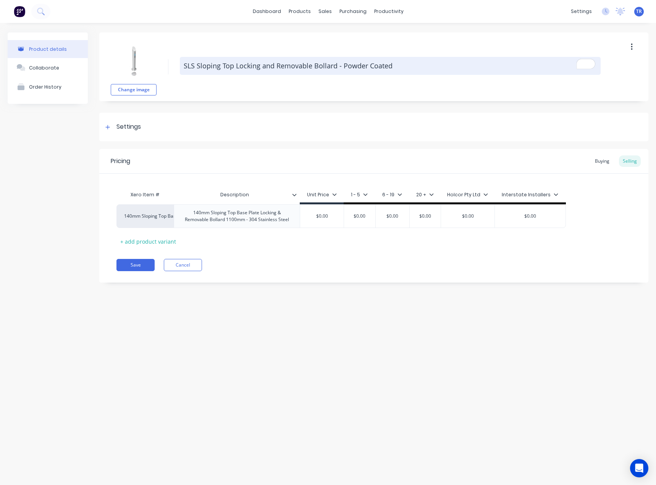
type textarea "SLS Sloping Top Locking and Removable Bollard - Powder Coated"
click at [236, 67] on textarea "SLS Sloping Top Locking and Removable Bollard - Powder Coated" at bounding box center [390, 66] width 421 height 18
paste textarea "Base Plate"
type textarea "x"
type textarea "SLS Sloping Top Base PlateLocking and Removable Bollard - Powder Coated"
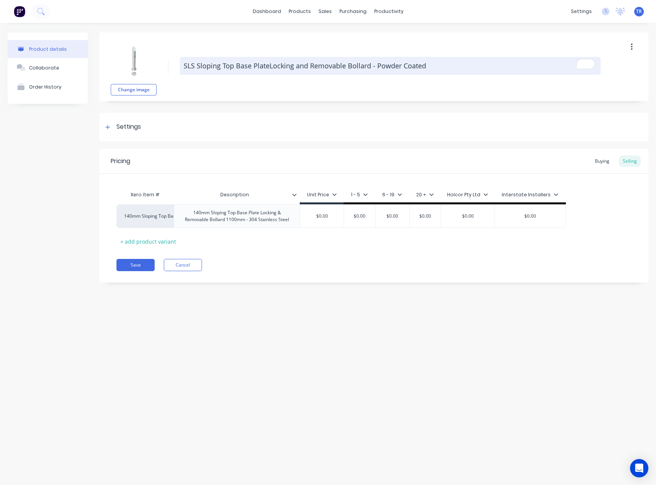
type textarea "x"
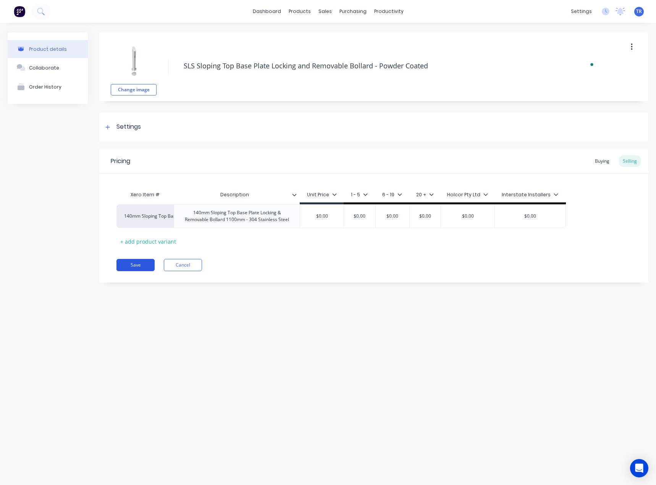
type textarea "SLS Sloping Top Base Plate Locking and Removable Bollard - Powder Coated"
type textarea "x"
type textarea "SLS Sloping Top Base Plate Locking and Removable Bollard - Powder Coated"
click at [148, 261] on button "Save" at bounding box center [135, 265] width 38 height 12
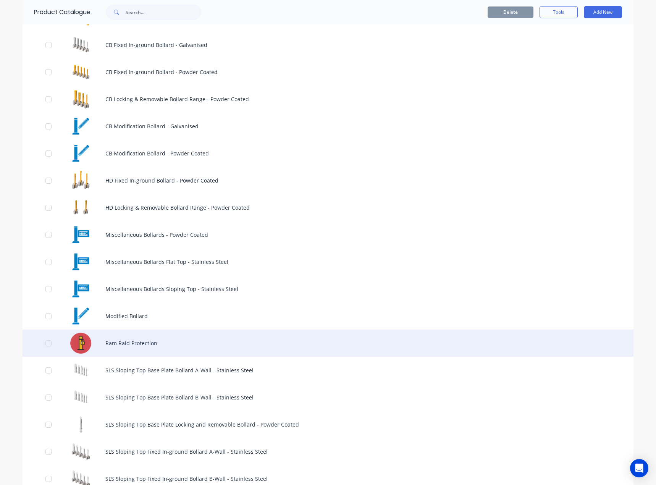
scroll to position [229, 0]
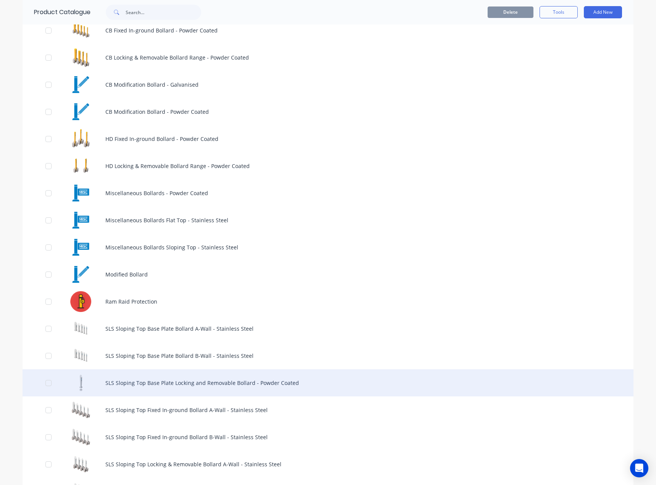
click at [129, 385] on div "SLS Sloping Top Base Plate Locking and Removable Bollard - Powder Coated" at bounding box center [328, 382] width 611 height 27
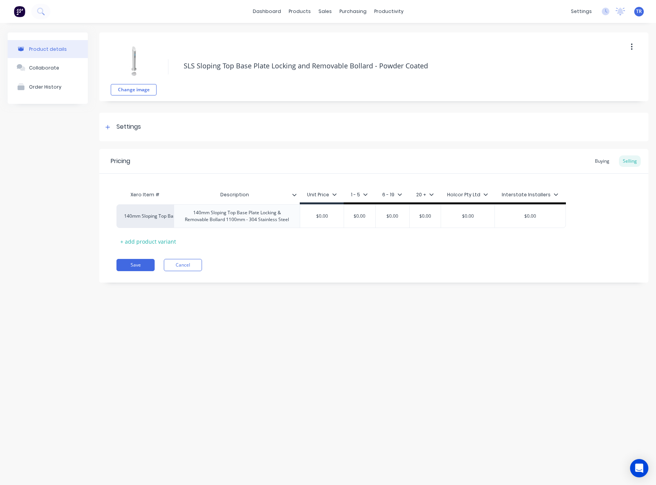
click at [293, 195] on icon at bounding box center [294, 194] width 5 height 5
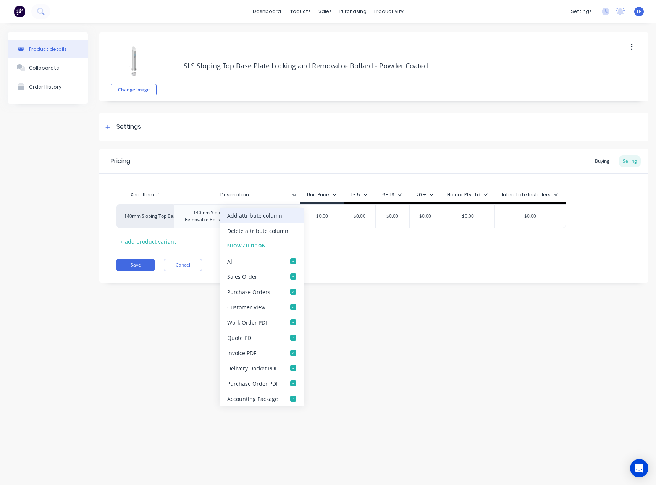
click at [294, 214] on div "Add attribute column" at bounding box center [261, 215] width 84 height 15
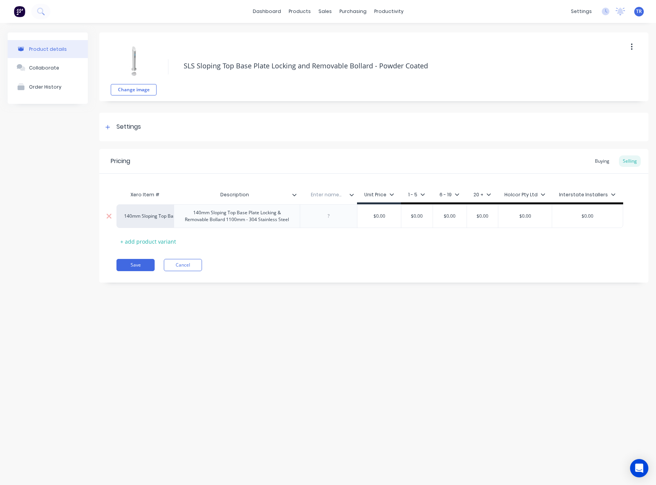
click at [329, 215] on div at bounding box center [329, 216] width 38 height 10
type textarea "x"
click at [328, 194] on input "text" at bounding box center [326, 194] width 53 height 7
type input "Item Code"
type textarea "x"
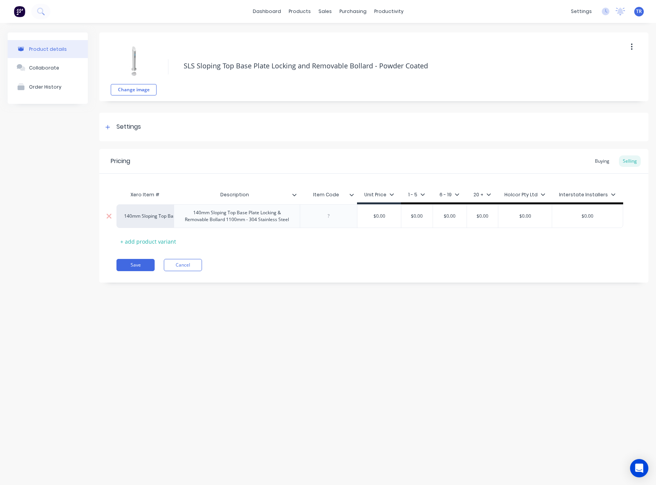
click at [320, 215] on div at bounding box center [329, 216] width 38 height 10
paste div
click at [142, 260] on button "Save" at bounding box center [135, 265] width 38 height 12
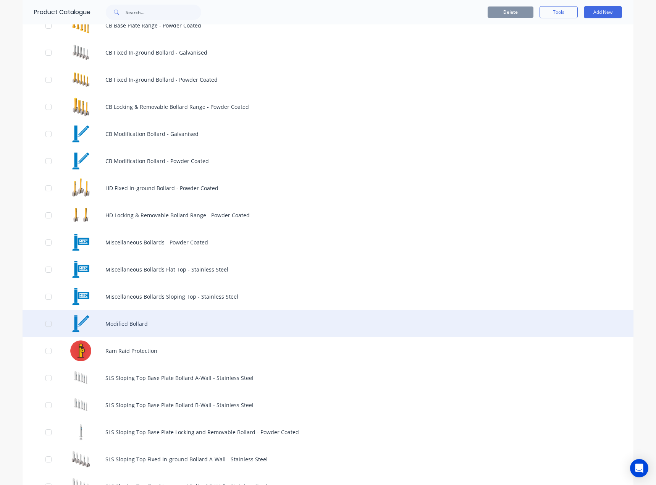
scroll to position [191, 0]
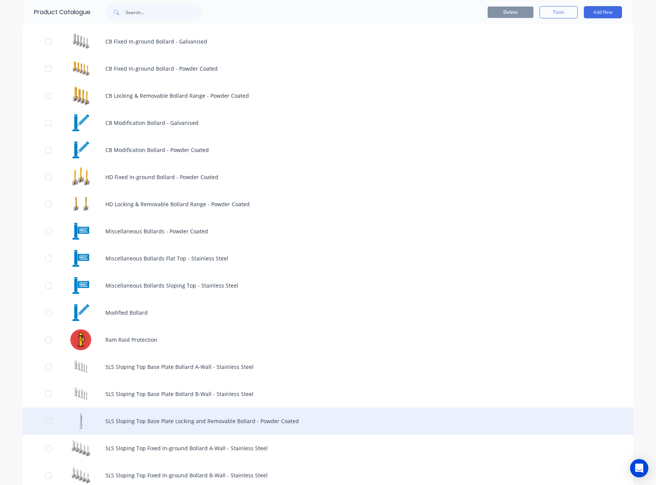
click at [142, 412] on div "SLS Sloping Top Base Plate Locking and Removable Bollard - Powder Coated" at bounding box center [328, 420] width 611 height 27
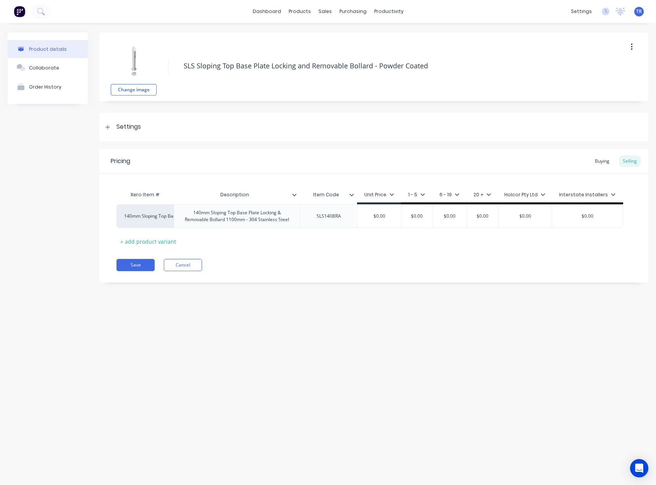
type textarea "x"
click at [343, 216] on div "SLS140BRA" at bounding box center [329, 216] width 38 height 10
click at [143, 267] on button "Save" at bounding box center [135, 265] width 38 height 12
type textarea "x"
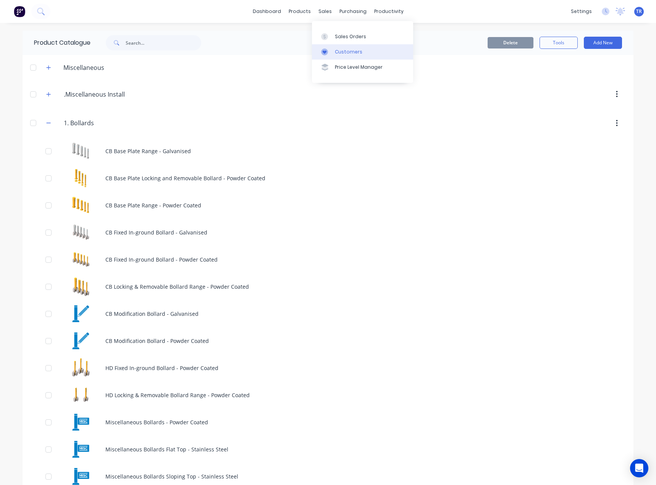
click at [327, 45] on link "Customers" at bounding box center [362, 51] width 101 height 15
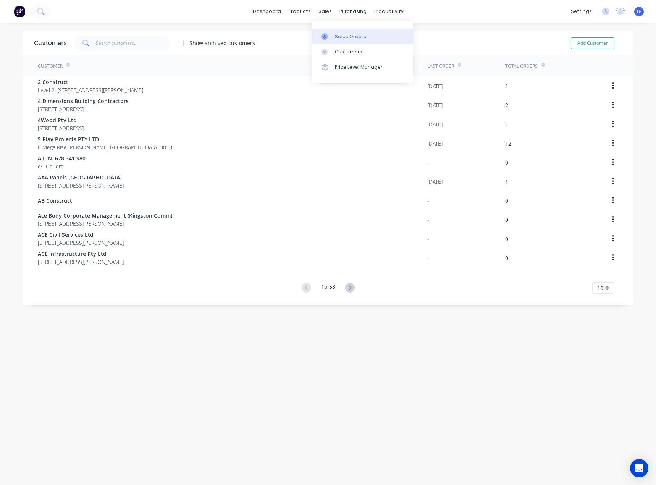
click at [333, 37] on link "Sales Orders" at bounding box center [362, 36] width 101 height 15
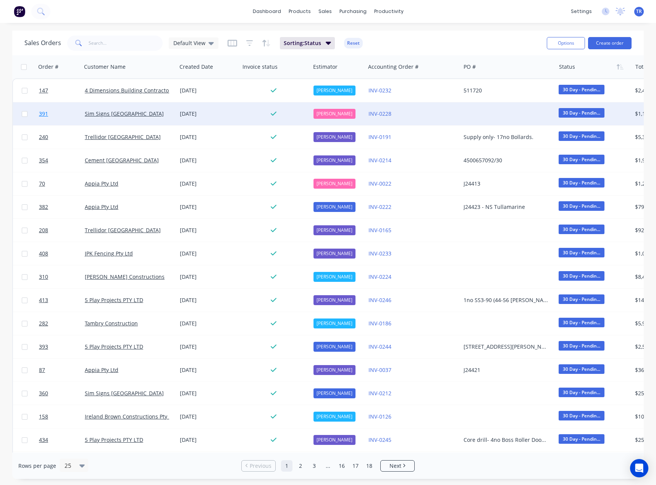
click at [69, 107] on link "391" at bounding box center [62, 113] width 46 height 23
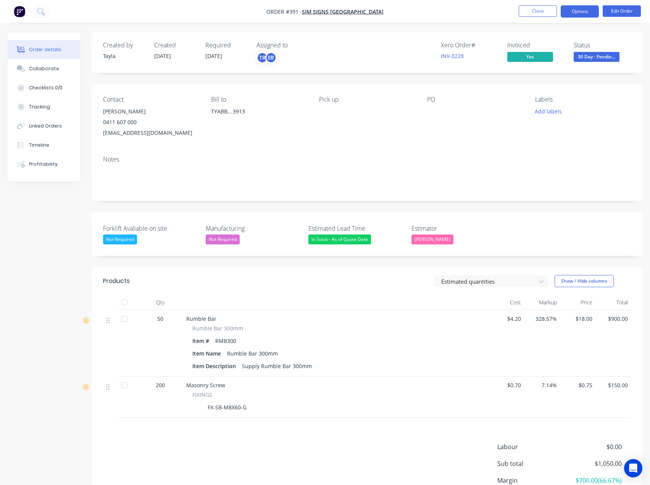
click at [585, 7] on button "Options" at bounding box center [580, 11] width 38 height 12
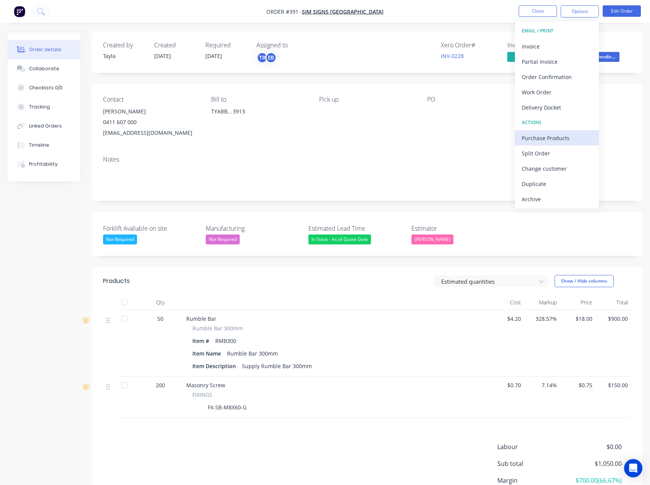
click at [550, 141] on div "Purchase Products" at bounding box center [557, 137] width 70 height 11
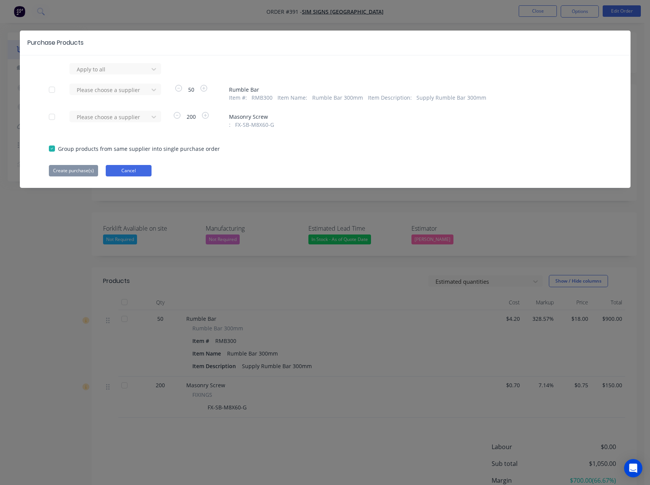
click at [133, 173] on button "Cancel" at bounding box center [129, 170] width 46 height 11
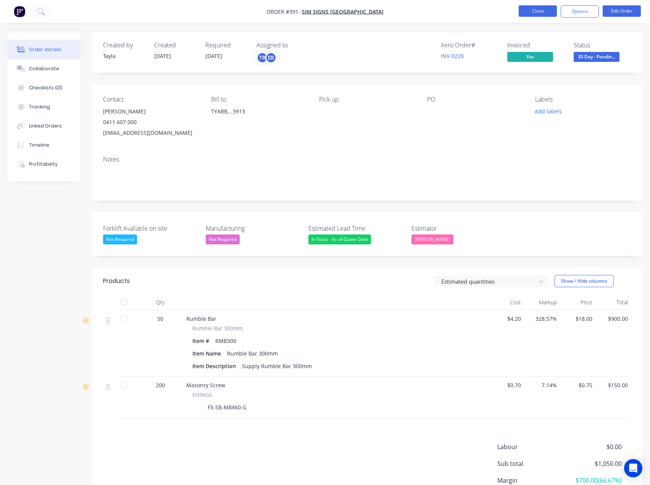
click at [530, 12] on button "Close" at bounding box center [538, 10] width 38 height 11
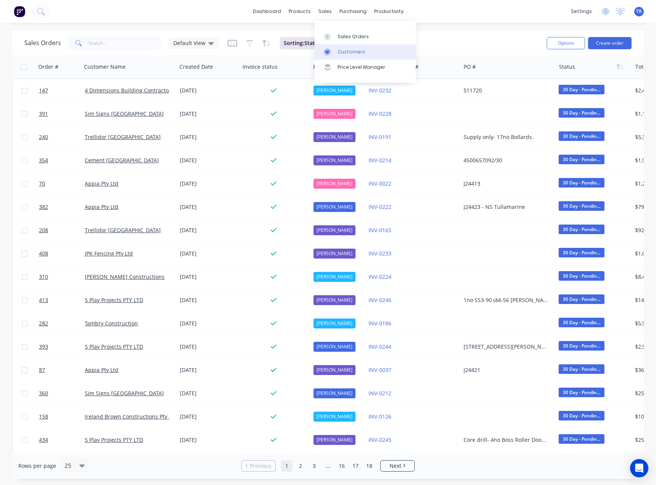
click at [339, 47] on link "Customers" at bounding box center [365, 51] width 101 height 15
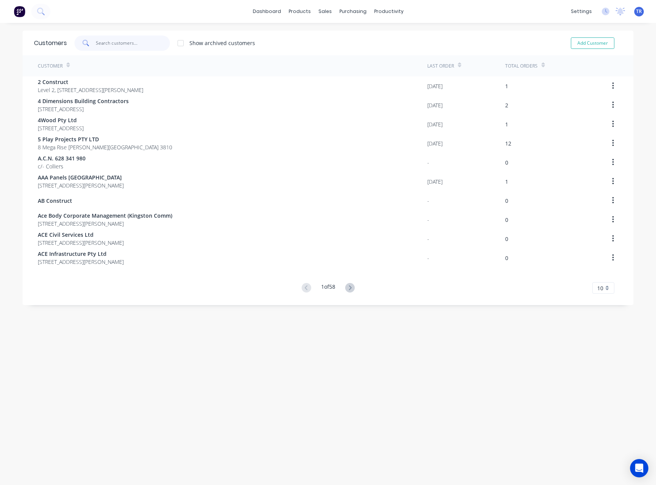
click at [118, 45] on input "text" at bounding box center [133, 42] width 74 height 15
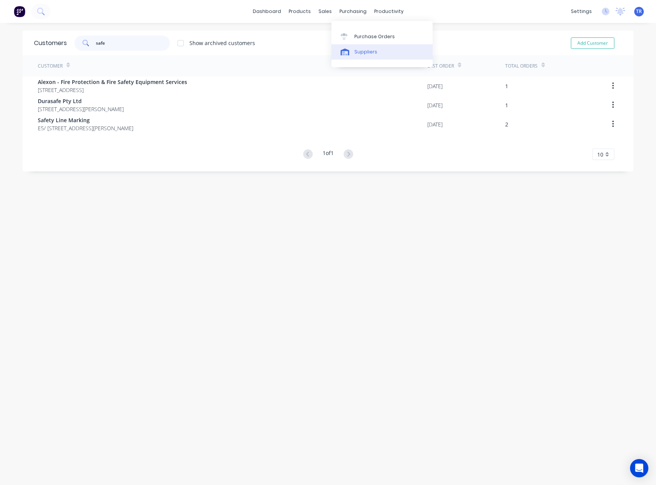
type input "safe"
click at [353, 50] on link "Suppliers" at bounding box center [381, 51] width 101 height 15
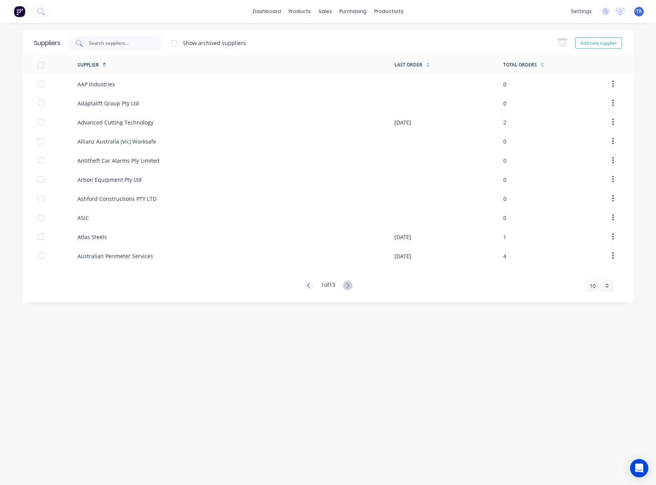
click at [110, 47] on div at bounding box center [115, 42] width 95 height 15
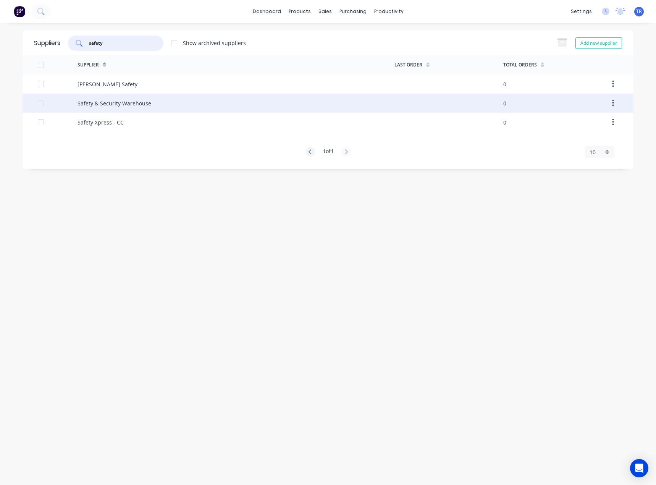
type input "safety"
click at [119, 101] on div "Safety & Security Warehouse" at bounding box center [114, 103] width 74 height 8
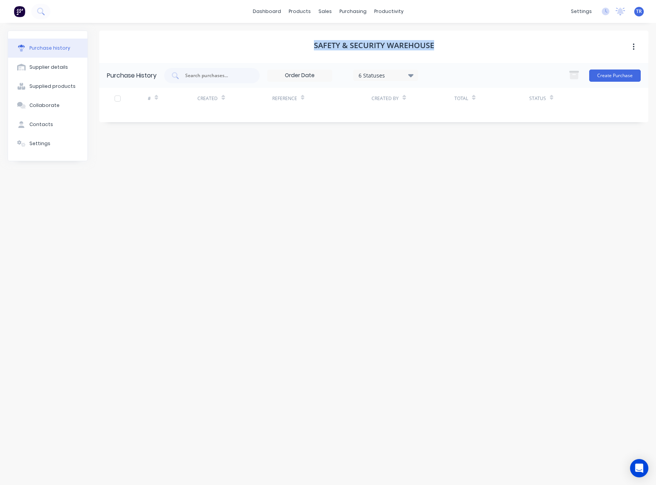
drag, startPoint x: 395, startPoint y: 49, endPoint x: 306, endPoint y: 55, distance: 89.5
click at [306, 55] on div "Safety & Security Warehouse" at bounding box center [373, 47] width 549 height 32
copy h1 "Safety & Security Warehouse"
drag, startPoint x: 66, startPoint y: 73, endPoint x: 64, endPoint y: 80, distance: 6.8
click at [66, 73] on button "Supplier details" at bounding box center [47, 67] width 79 height 19
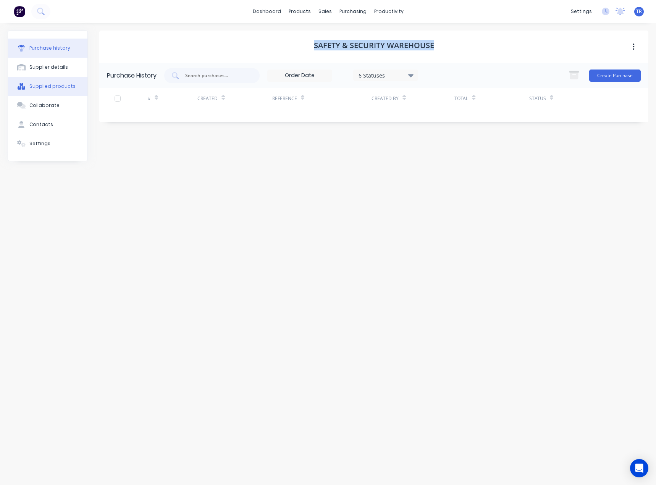
select select "AU"
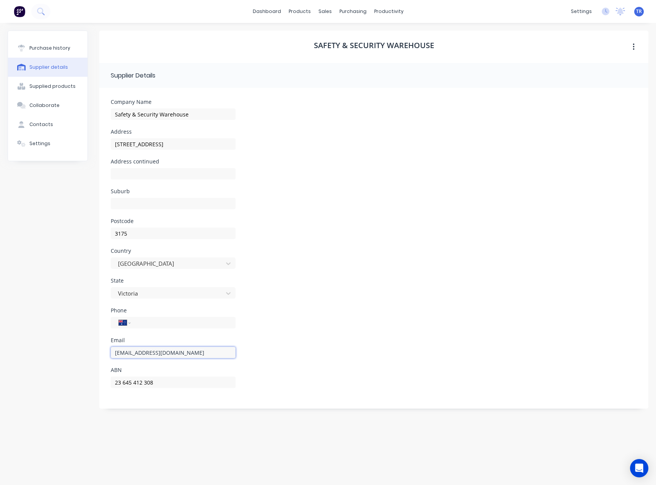
drag, startPoint x: 88, startPoint y: 11, endPoint x: 68, endPoint y: 358, distance: 347.9
click at [68, 358] on div "Purchase history Supplier details Supplied products Collaborate Contacts Settin…" at bounding box center [328, 250] width 640 height 439
paste input "warehouse"
type input "[EMAIL_ADDRESS][DOMAIN_NAME]"
click at [90, 358] on div "Purchase history Supplier details Supplied products Collaborate Contacts Settin…" at bounding box center [328, 250] width 640 height 439
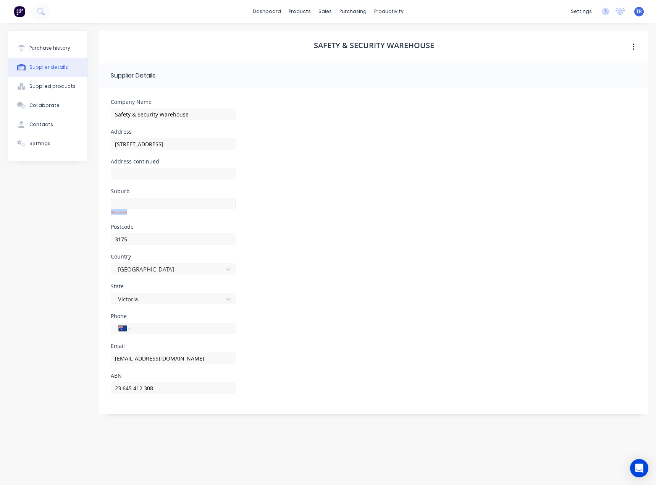
click at [133, 209] on div "Required" at bounding box center [173, 206] width 125 height 17
click at [142, 201] on input at bounding box center [173, 203] width 125 height 11
type input "Dandenong South"
type input "0418 212 733"
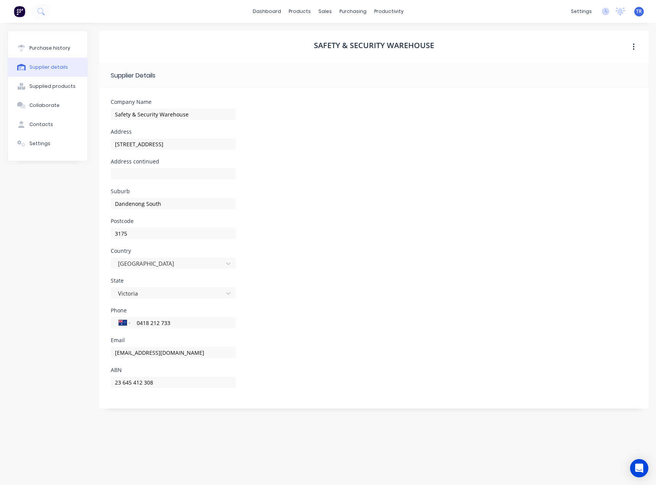
drag, startPoint x: 137, startPoint y: 331, endPoint x: 97, endPoint y: 331, distance: 40.1
click at [97, 331] on div "Purchase history Supplier details Supplied products Collaborate Contacts Settin…" at bounding box center [328, 250] width 640 height 439
click at [84, 327] on div "Purchase history Supplier details Supplied products Collaborate Contacts Settin…" at bounding box center [48, 250] width 80 height 439
select select "AU"
click at [336, 48] on link "Customers" at bounding box center [365, 51] width 101 height 15
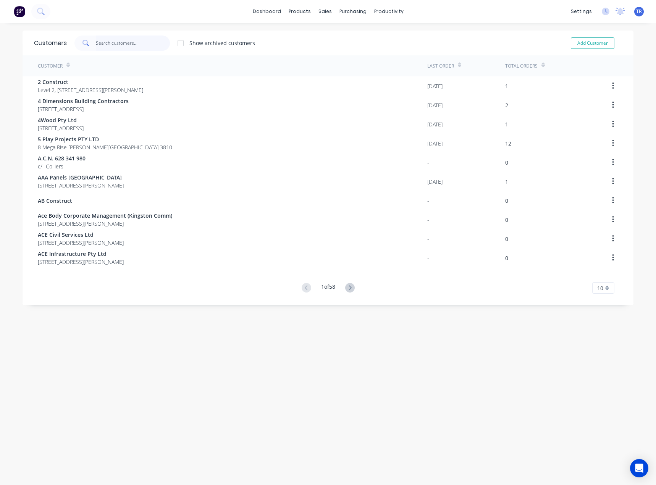
click at [116, 44] on input "text" at bounding box center [133, 42] width 74 height 15
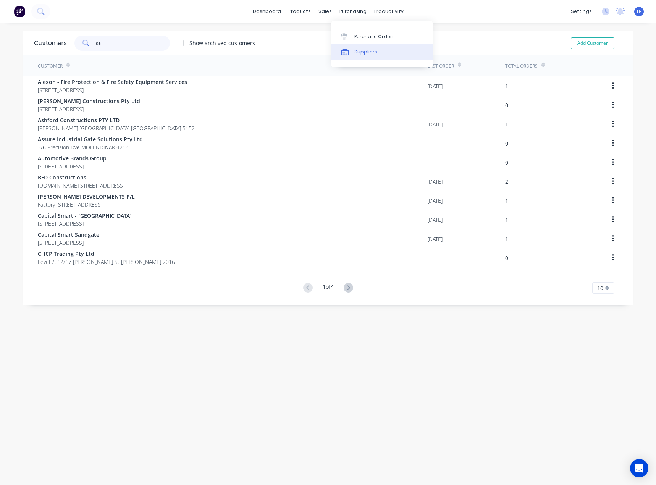
type input "sa"
click at [362, 50] on div "Suppliers" at bounding box center [365, 51] width 23 height 7
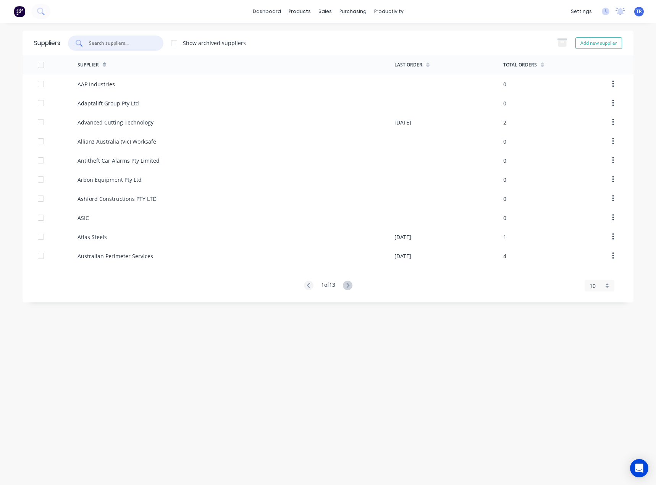
click at [98, 43] on input "text" at bounding box center [119, 43] width 63 height 8
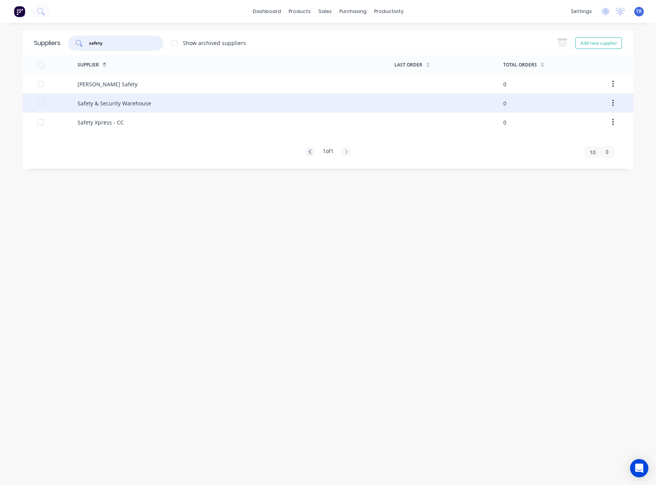
type input "safety"
click at [126, 98] on div "Safety & Security Warehouse" at bounding box center [235, 103] width 317 height 19
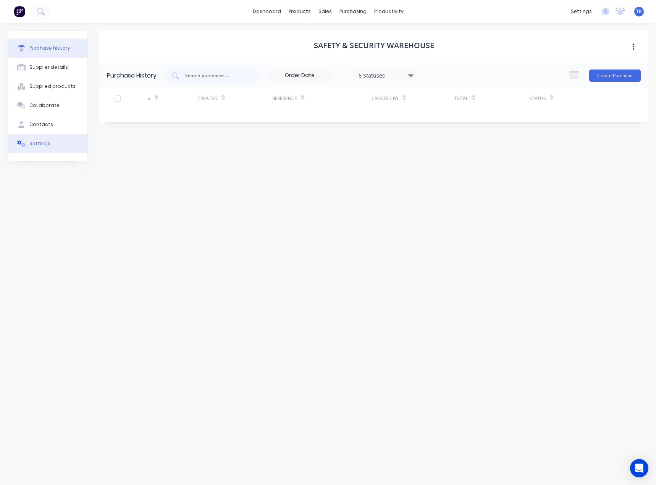
click at [50, 138] on button "Settings" at bounding box center [47, 143] width 79 height 19
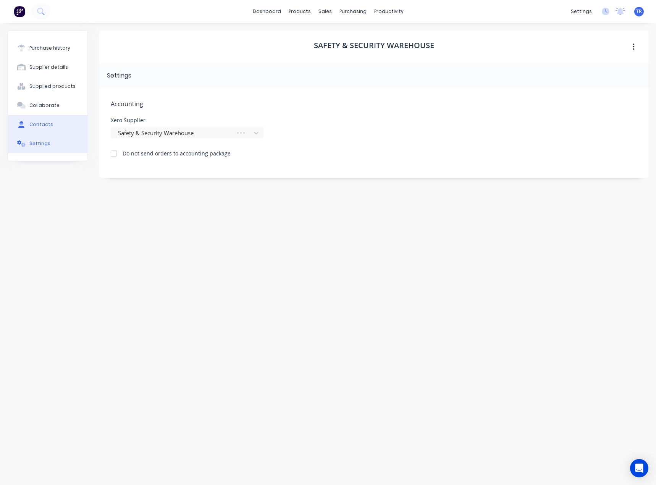
click at [26, 118] on button "Contacts" at bounding box center [47, 124] width 79 height 19
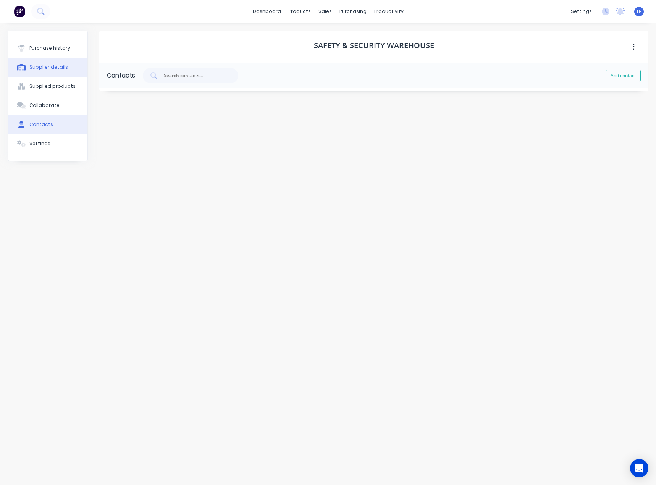
click at [65, 69] on button "Supplier details" at bounding box center [47, 67] width 79 height 19
select select "AU"
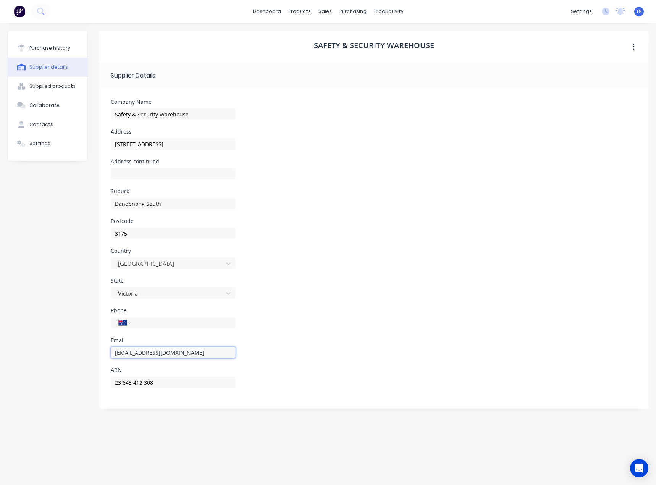
drag, startPoint x: 200, startPoint y: 351, endPoint x: 147, endPoint y: 352, distance: 53.1
click at [147, 352] on input "[EMAIL_ADDRESS][DOMAIN_NAME]" at bounding box center [173, 352] width 125 height 11
type input "[EMAIL_ADDRESS][DOMAIN_NAME]"
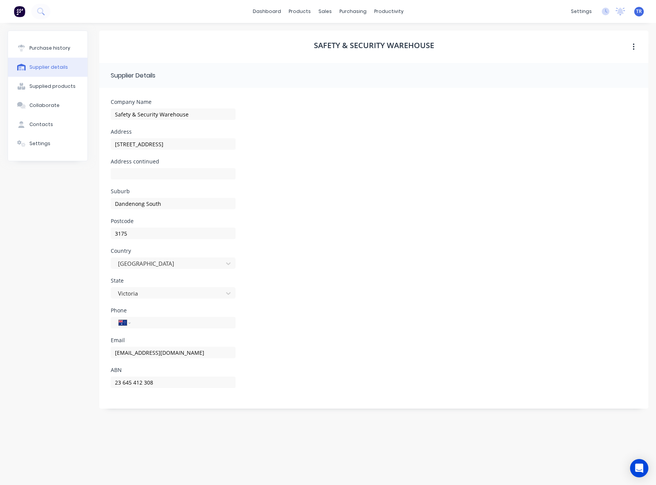
click at [466, 338] on div "Email [EMAIL_ADDRESS][DOMAIN_NAME]" at bounding box center [374, 352] width 526 height 30
click at [260, 13] on link "dashboard" at bounding box center [267, 11] width 36 height 11
